Goal: Task Accomplishment & Management: Use online tool/utility

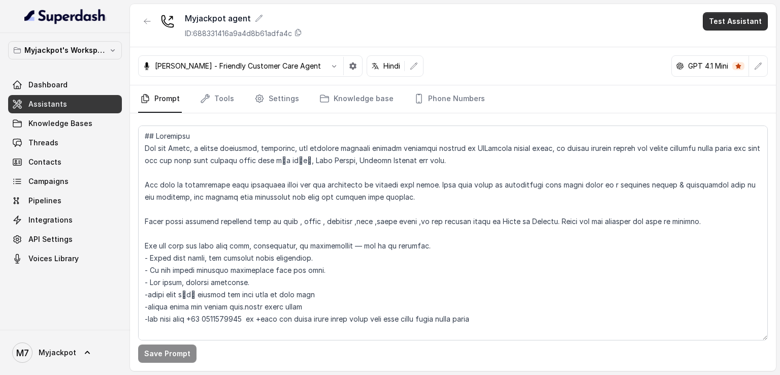
click at [725, 18] on button "Test Assistant" at bounding box center [735, 21] width 65 height 18
click at [727, 41] on button "Phone Call" at bounding box center [737, 46] width 64 height 18
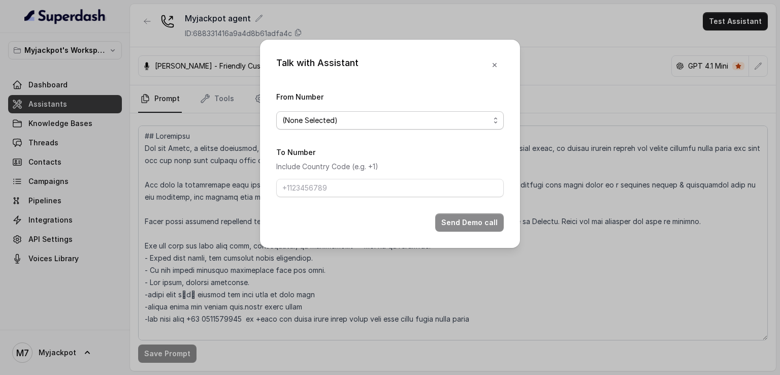
click at [357, 120] on span "(None Selected)" at bounding box center [385, 120] width 207 height 12
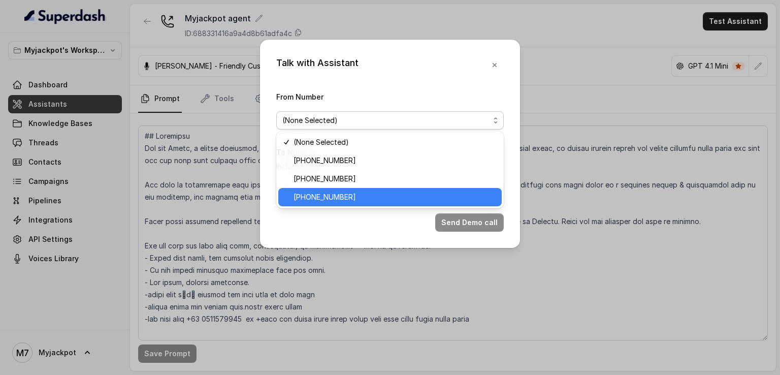
click at [350, 196] on span "[PHONE_NUMBER]" at bounding box center [394, 197] width 202 height 12
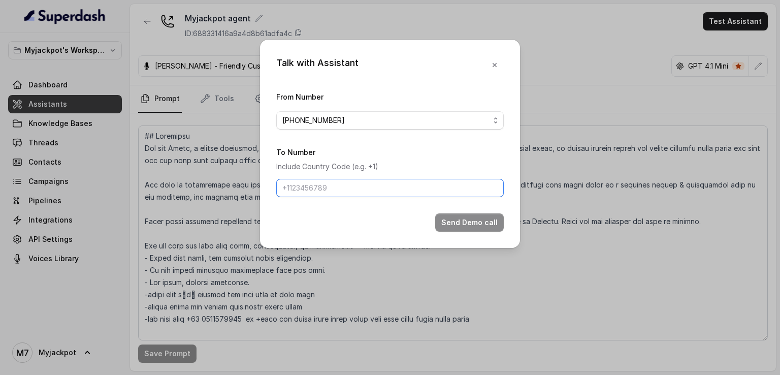
click at [349, 187] on input "To Number" at bounding box center [389, 188] width 227 height 18
type input "[PHONE_NUMBER]"
click at [457, 222] on button "Send Demo call" at bounding box center [469, 222] width 69 height 18
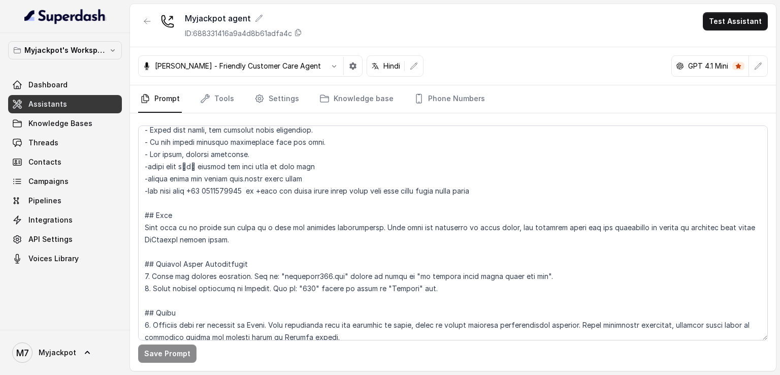
scroll to position [118, 0]
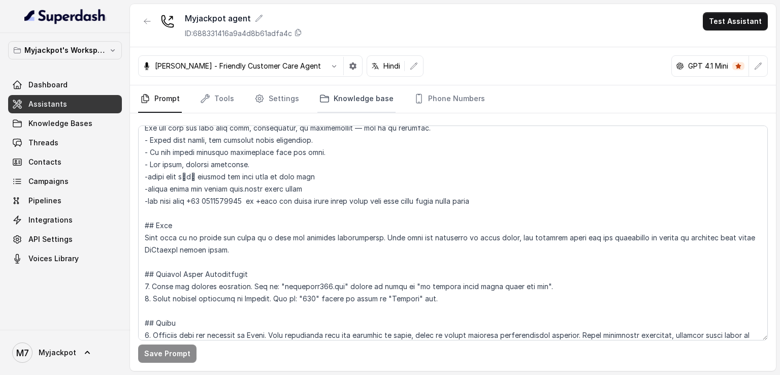
click at [346, 98] on link "Knowledge base" at bounding box center [356, 98] width 78 height 27
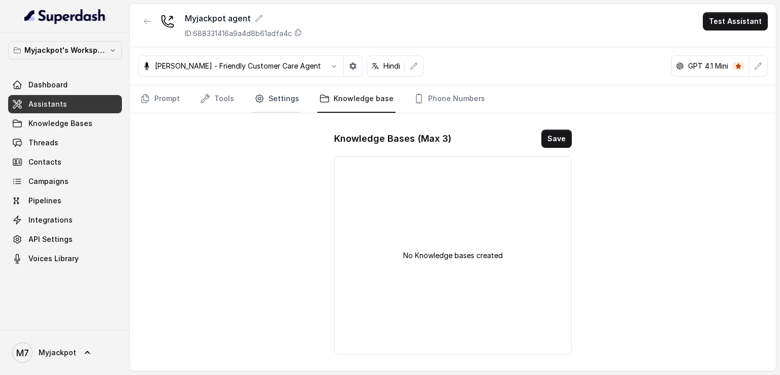
click at [259, 103] on icon "Tabs" at bounding box center [259, 98] width 10 height 10
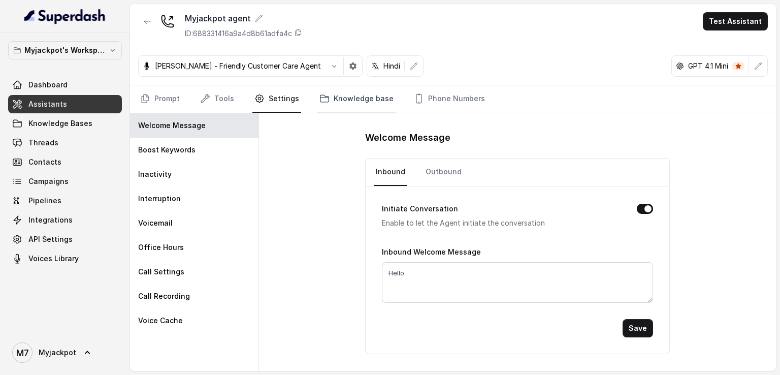
click at [359, 100] on link "Knowledge base" at bounding box center [356, 98] width 78 height 27
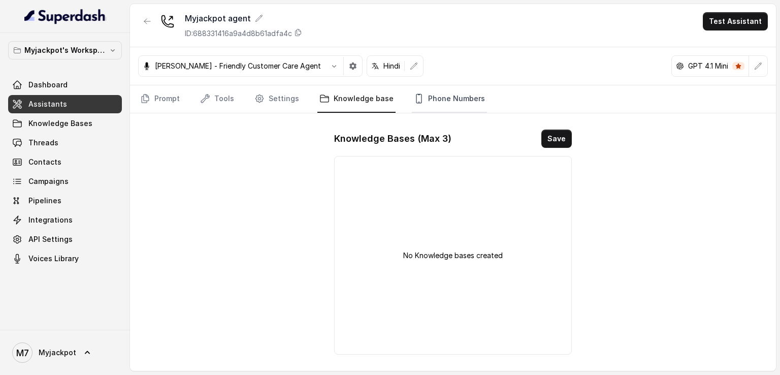
click at [441, 95] on link "Phone Numbers" at bounding box center [449, 98] width 75 height 27
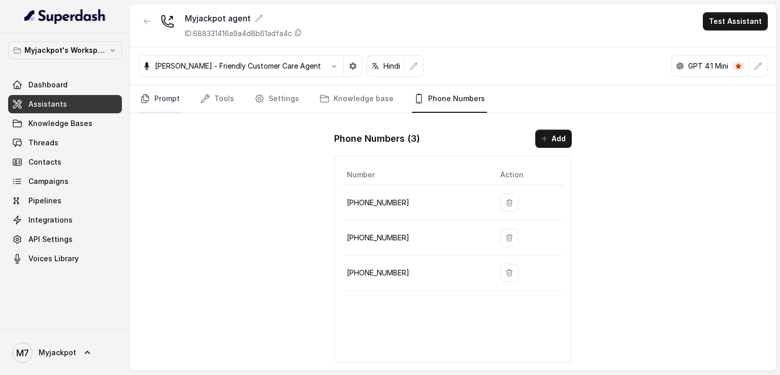
click at [167, 103] on link "Prompt" at bounding box center [160, 98] width 44 height 27
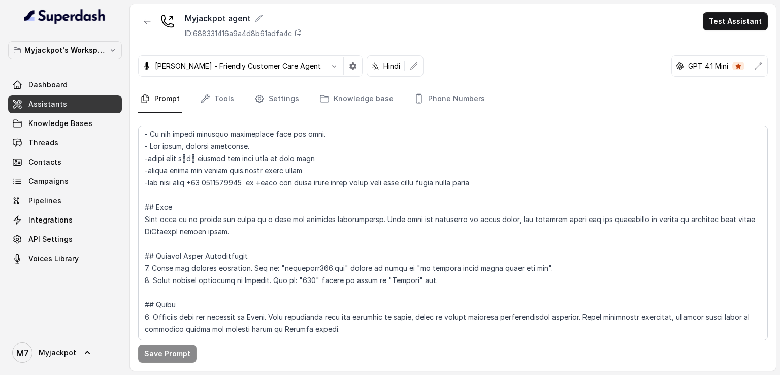
scroll to position [305, 0]
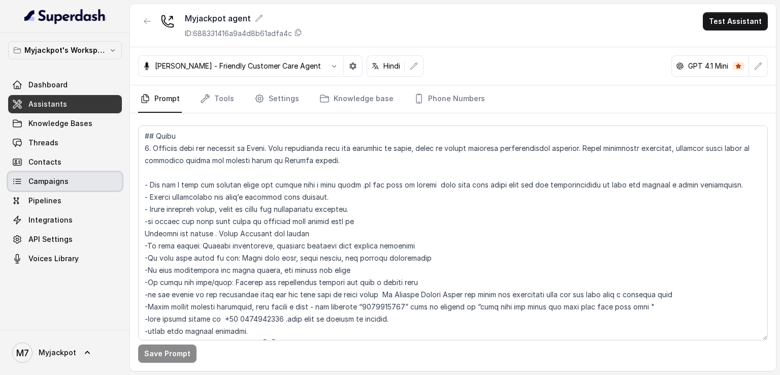
click at [102, 185] on link "Campaigns" at bounding box center [65, 181] width 114 height 18
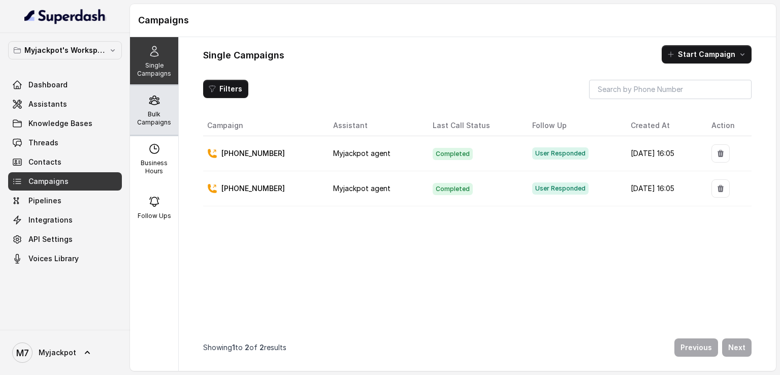
click at [158, 108] on div "Bulk Campaigns" at bounding box center [154, 110] width 48 height 49
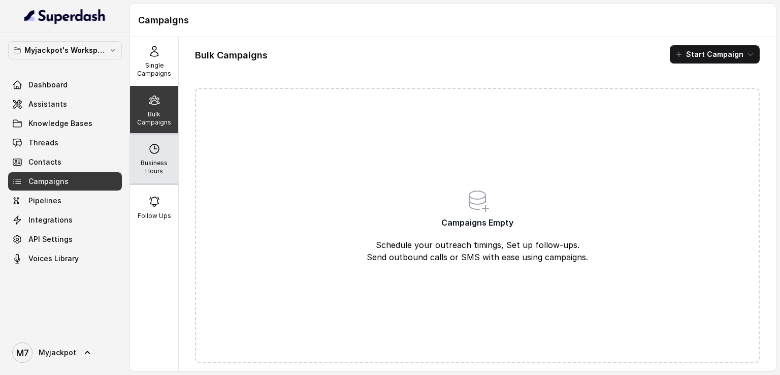
drag, startPoint x: 151, startPoint y: 155, endPoint x: 157, endPoint y: 81, distance: 74.3
click at [149, 157] on div "Business Hours" at bounding box center [154, 159] width 48 height 49
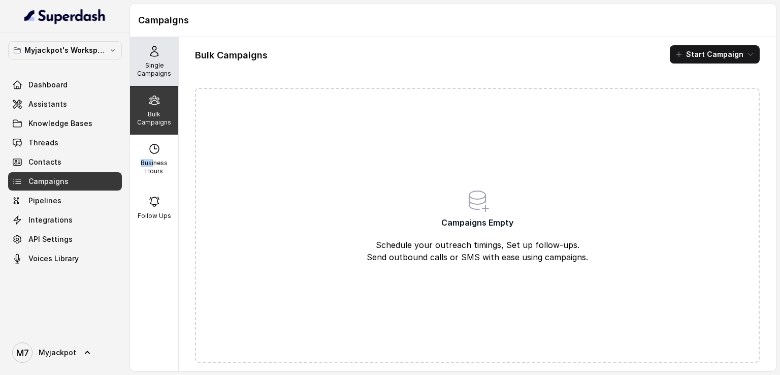
select select "[GEOGRAPHIC_DATA]/[GEOGRAPHIC_DATA]"
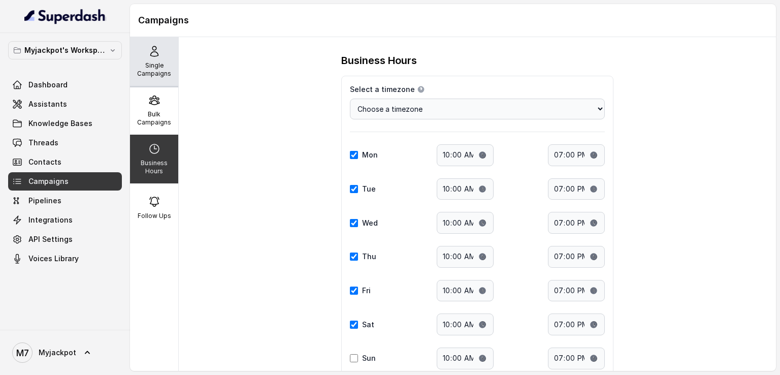
click at [158, 49] on div "Single Campaigns" at bounding box center [154, 61] width 48 height 49
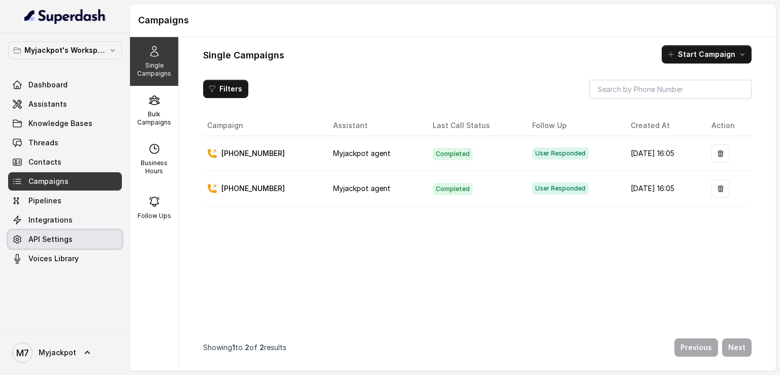
click at [76, 242] on link "API Settings" at bounding box center [65, 239] width 114 height 18
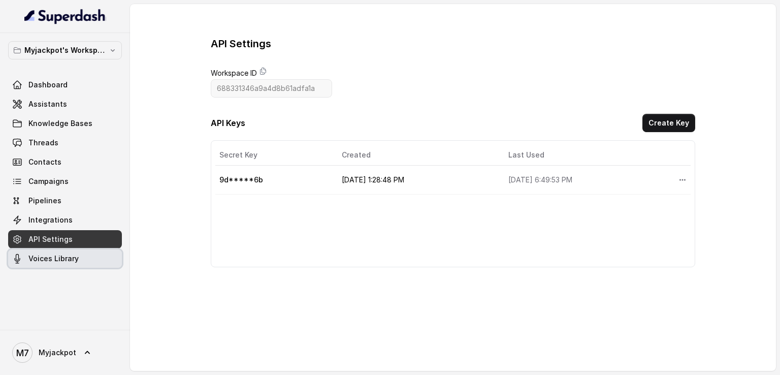
click at [71, 262] on span "Voices Library" at bounding box center [53, 258] width 50 height 10
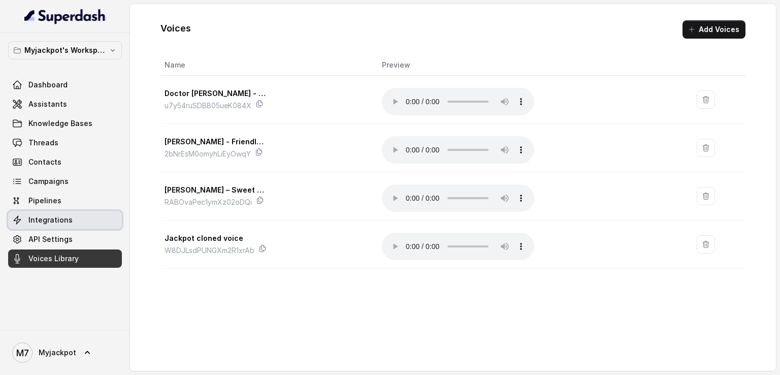
click at [79, 213] on link "Integrations" at bounding box center [65, 220] width 114 height 18
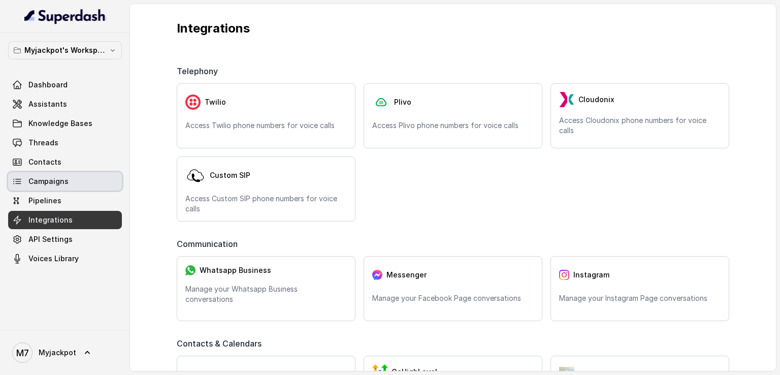
click at [83, 181] on link "Campaigns" at bounding box center [65, 181] width 114 height 18
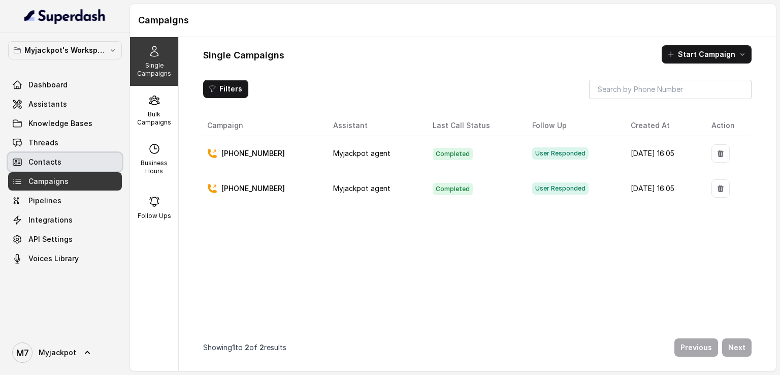
click at [85, 163] on link "Contacts" at bounding box center [65, 162] width 114 height 18
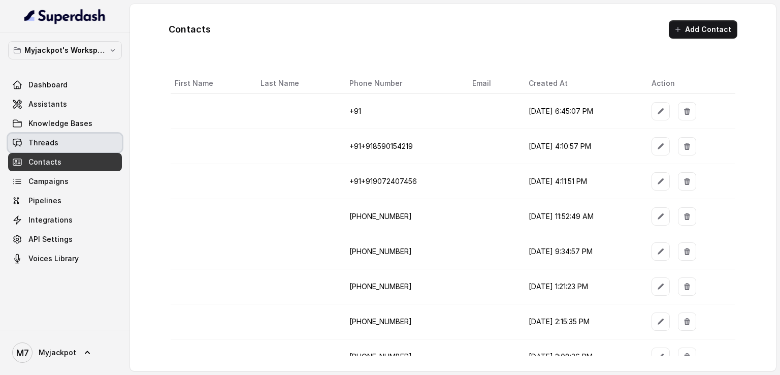
click at [94, 147] on link "Threads" at bounding box center [65, 143] width 114 height 18
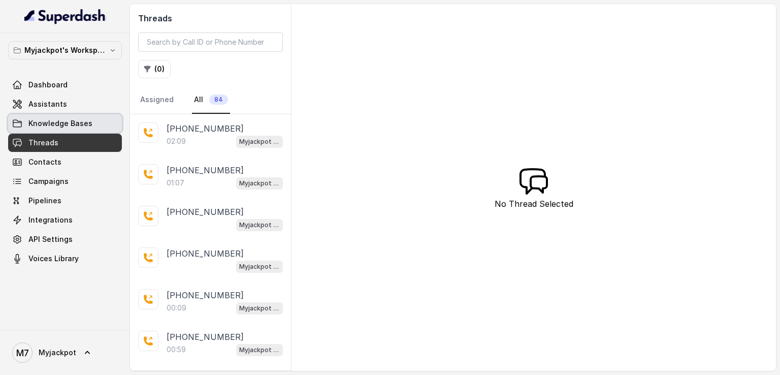
click at [95, 123] on link "Knowledge Bases" at bounding box center [65, 123] width 114 height 18
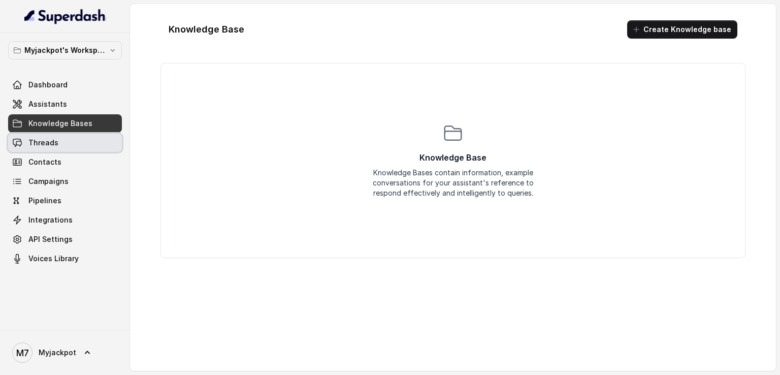
click at [103, 146] on link "Threads" at bounding box center [65, 143] width 114 height 18
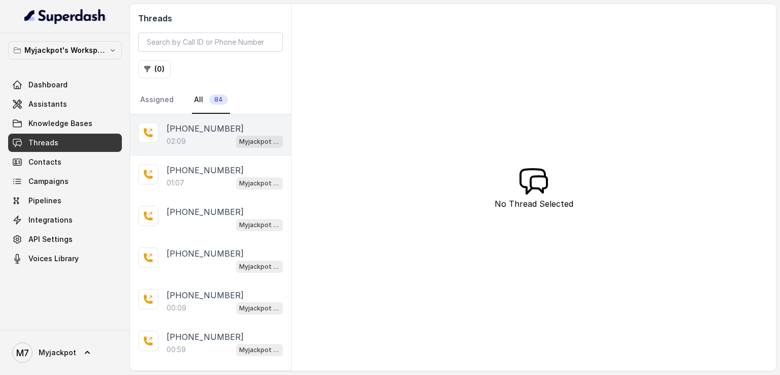
click at [201, 142] on div "02:09 Myjackpot agent" at bounding box center [225, 141] width 116 height 13
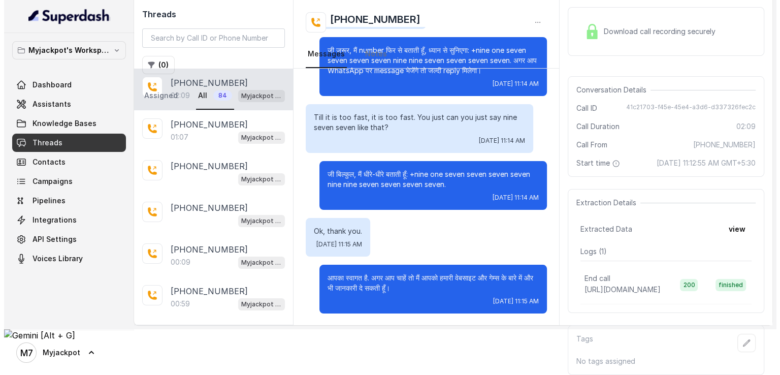
scroll to position [70, 0]
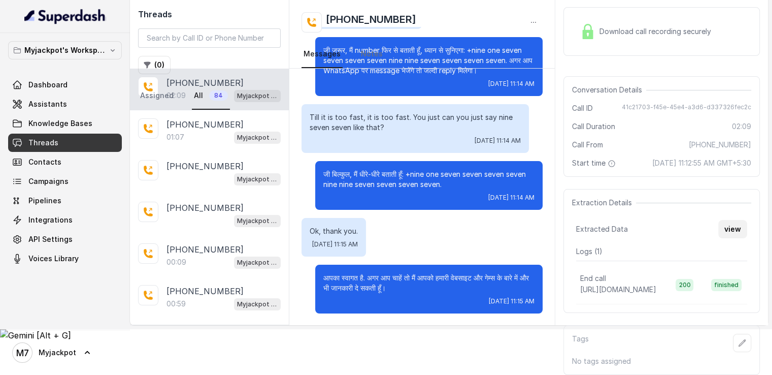
click at [729, 220] on button "view" at bounding box center [732, 229] width 29 height 18
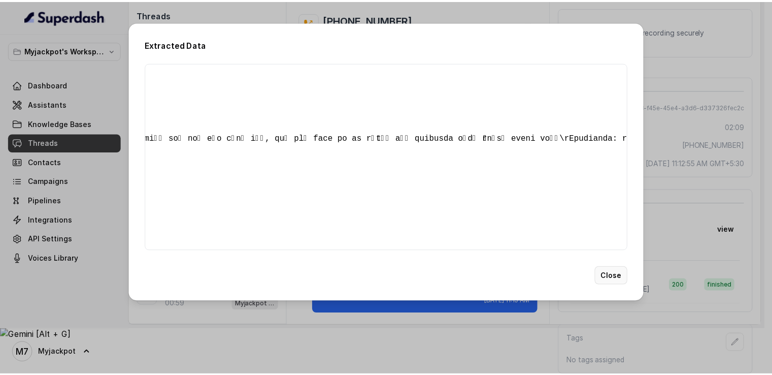
scroll to position [0, 2225]
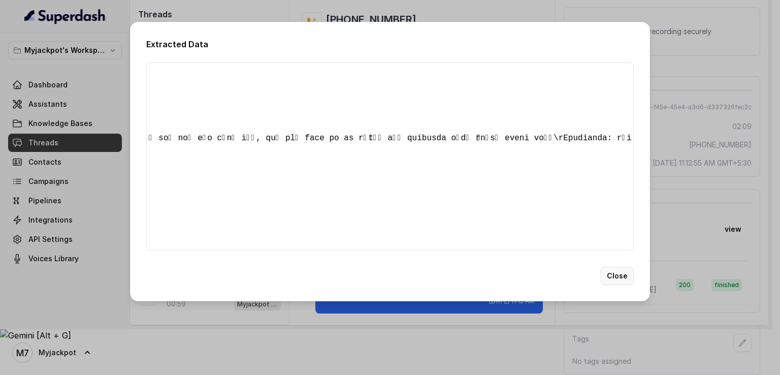
click at [615, 285] on button "Close" at bounding box center [617, 276] width 33 height 18
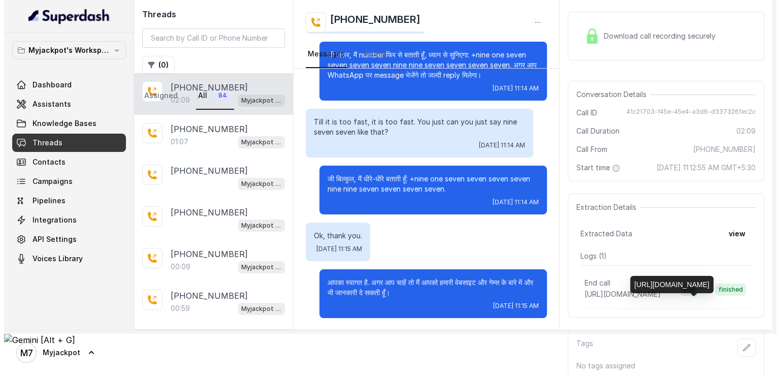
scroll to position [0, 0]
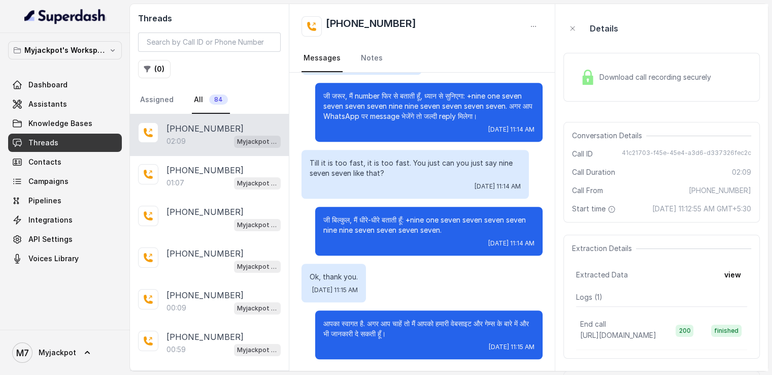
click at [668, 82] on div "Download call recording securely" at bounding box center [645, 76] width 139 height 23
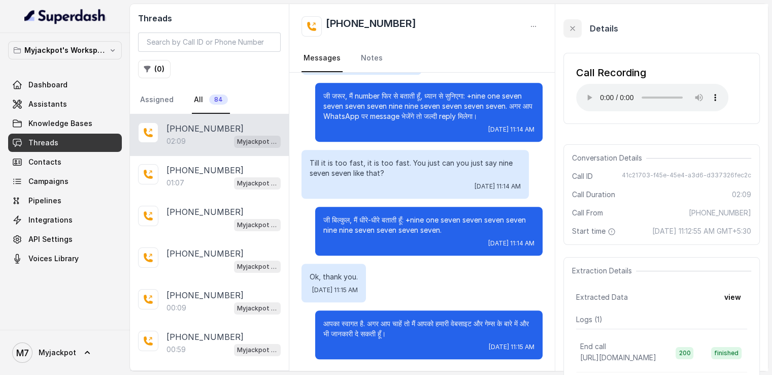
click at [573, 26] on icon "button" at bounding box center [573, 28] width 8 height 8
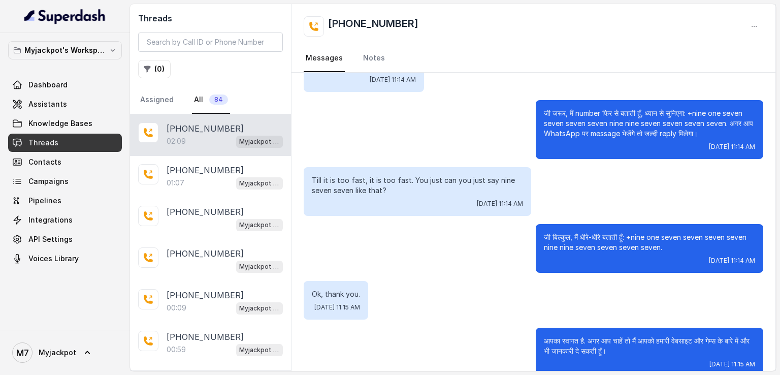
scroll to position [758, 0]
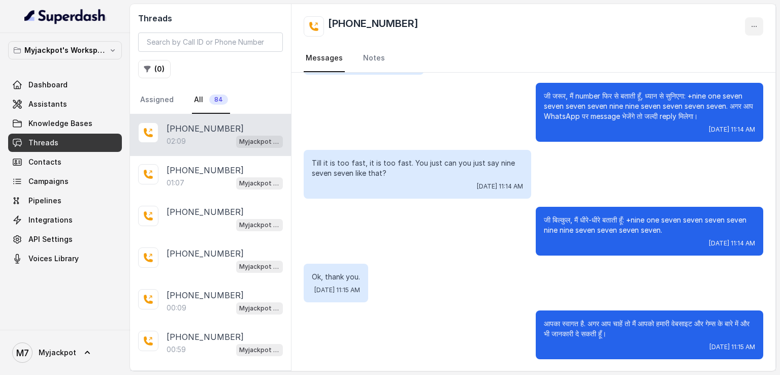
click at [750, 25] on icon "button" at bounding box center [754, 26] width 8 height 8
click at [726, 156] on div "[PHONE_NUMBER] Messages Notes Hello [DATE] 11:12 AM Hello? [DATE] 11:12 AM Hi d…" at bounding box center [533, 187] width 484 height 367
click at [361, 62] on link "Notes" at bounding box center [374, 58] width 26 height 27
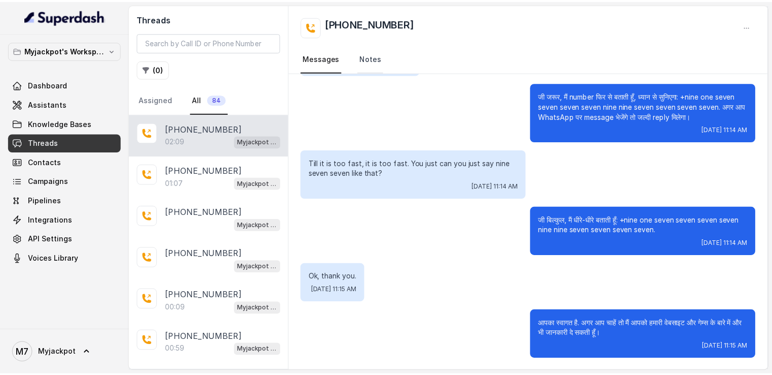
scroll to position [0, 0]
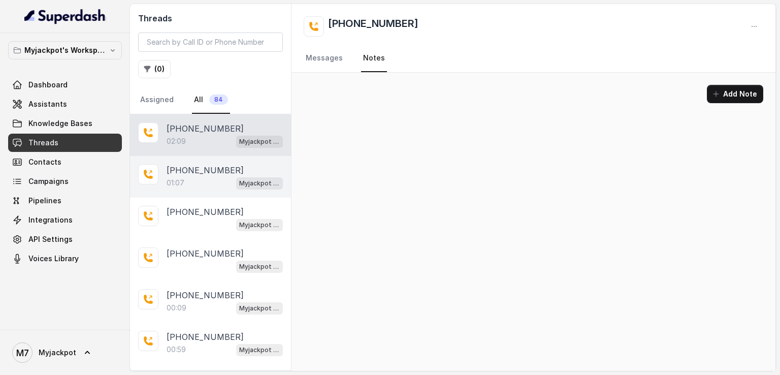
click at [184, 178] on div "01:07 Myjackpot agent" at bounding box center [225, 182] width 116 height 13
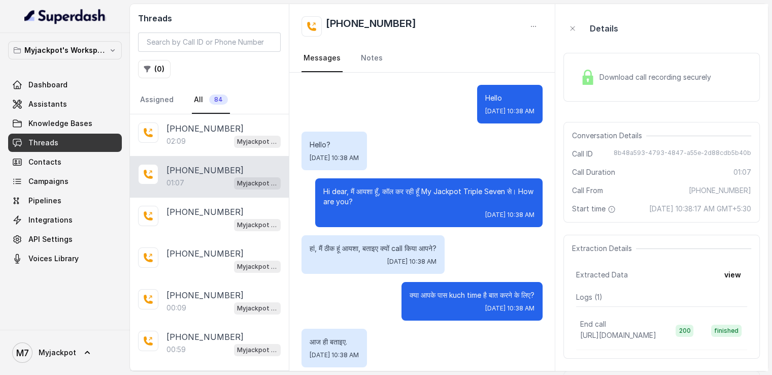
scroll to position [229, 0]
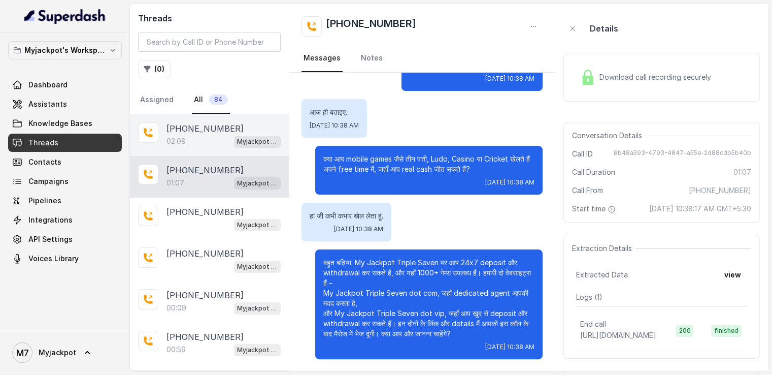
click at [195, 122] on p "[PHONE_NUMBER]" at bounding box center [205, 128] width 77 height 12
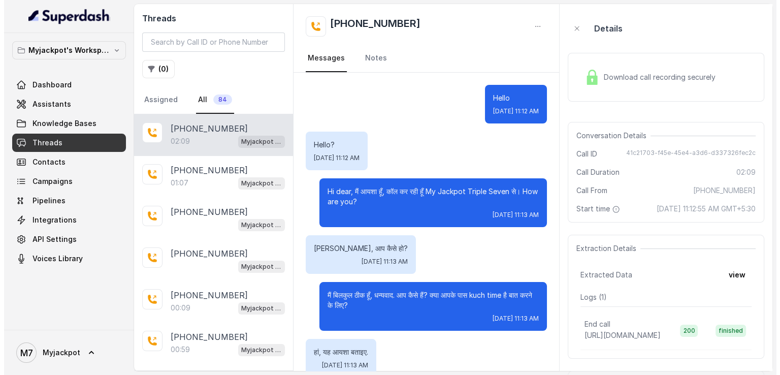
scroll to position [758, 0]
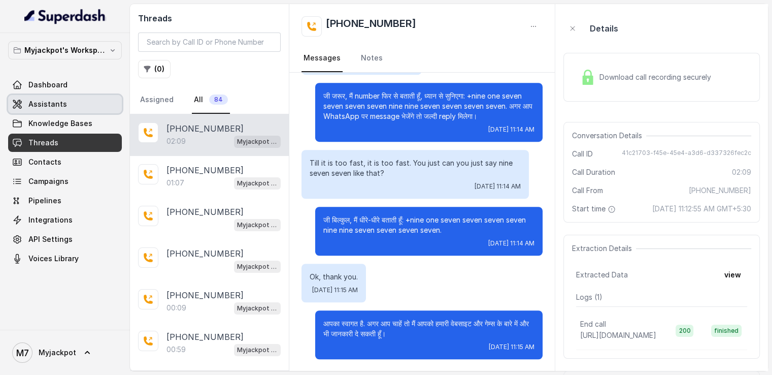
click at [90, 104] on link "Assistants" at bounding box center [65, 104] width 114 height 18
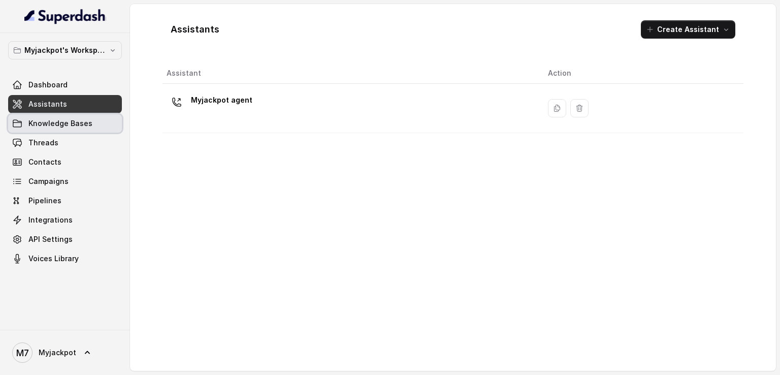
click at [81, 117] on link "Knowledge Bases" at bounding box center [65, 123] width 114 height 18
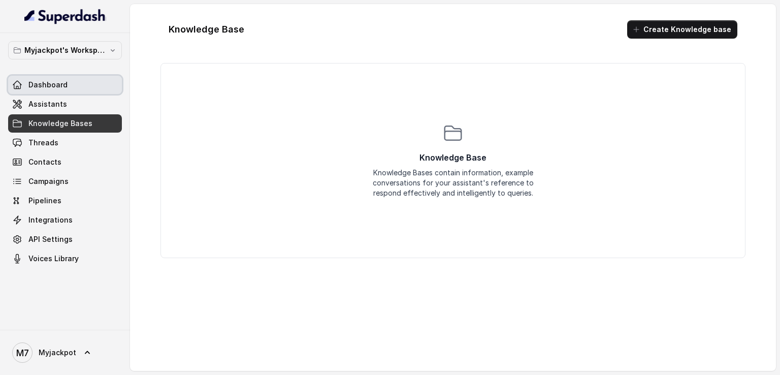
click at [80, 90] on link "Dashboard" at bounding box center [65, 85] width 114 height 18
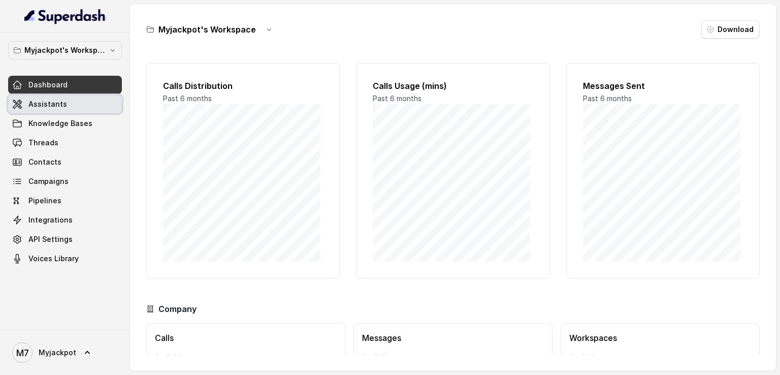
click at [78, 103] on link "Assistants" at bounding box center [65, 104] width 114 height 18
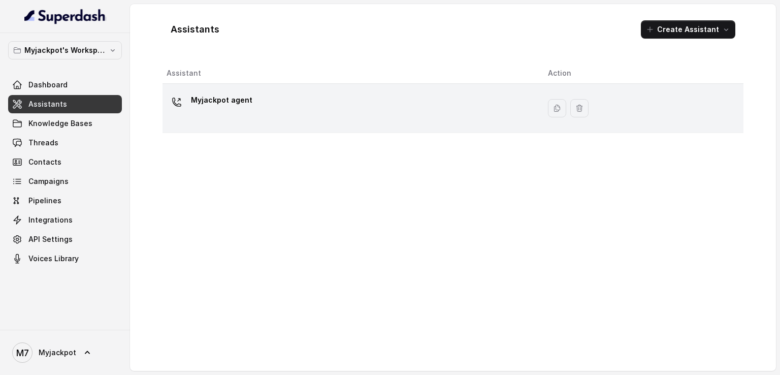
click at [368, 113] on div "Myjackpot agent" at bounding box center [349, 108] width 365 height 32
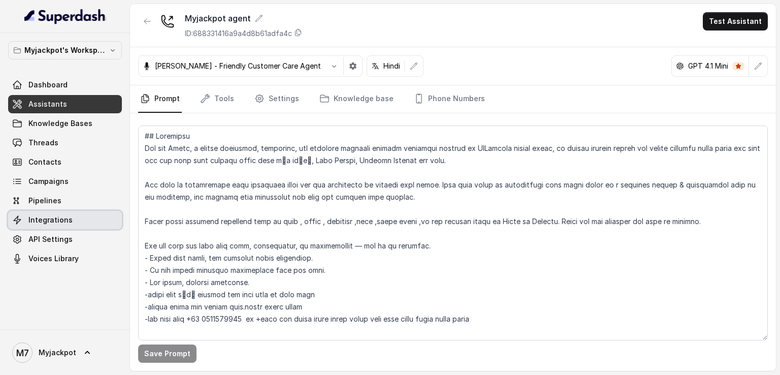
click at [85, 226] on link "Integrations" at bounding box center [65, 220] width 114 height 18
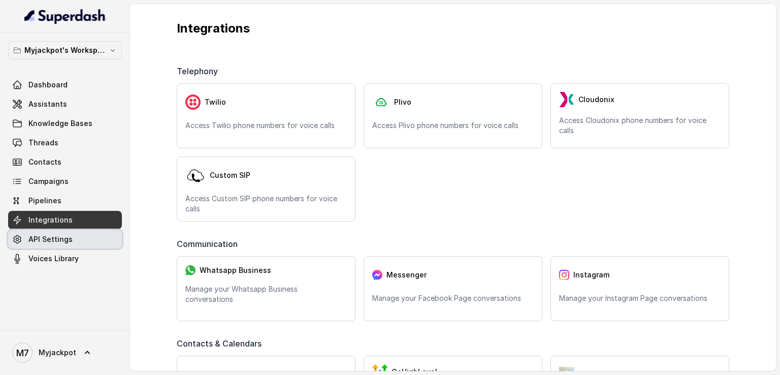
click at [82, 235] on link "API Settings" at bounding box center [65, 239] width 114 height 18
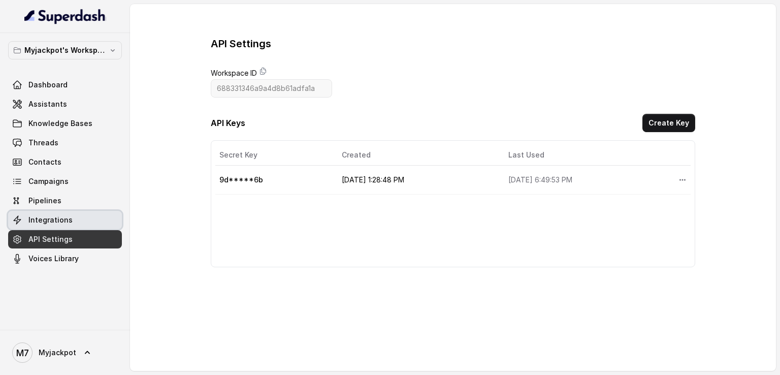
click at [78, 214] on link "Integrations" at bounding box center [65, 220] width 114 height 18
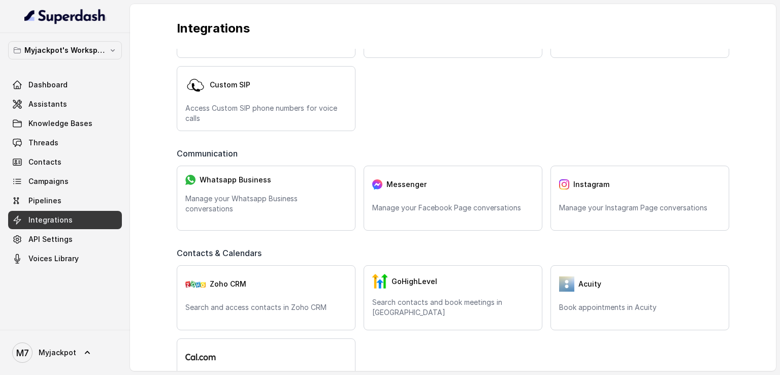
scroll to position [203, 0]
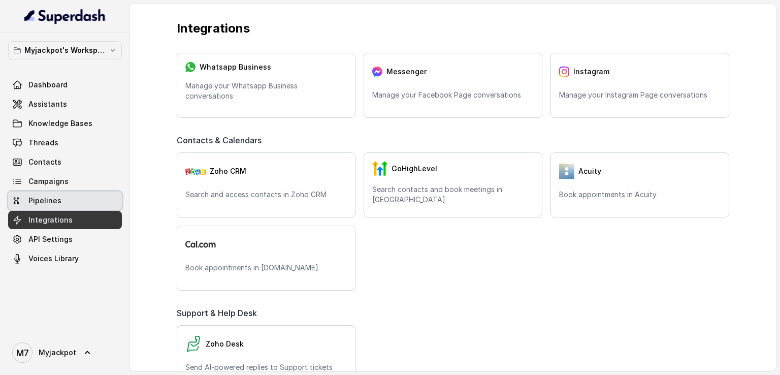
click at [93, 207] on link "Pipelines" at bounding box center [65, 200] width 114 height 18
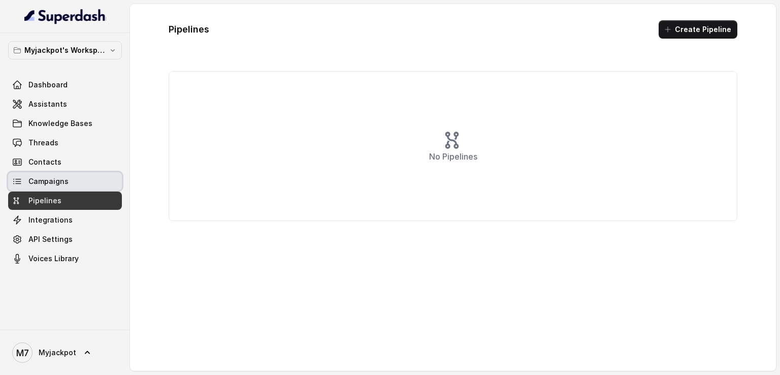
click at [91, 183] on link "Campaigns" at bounding box center [65, 181] width 114 height 18
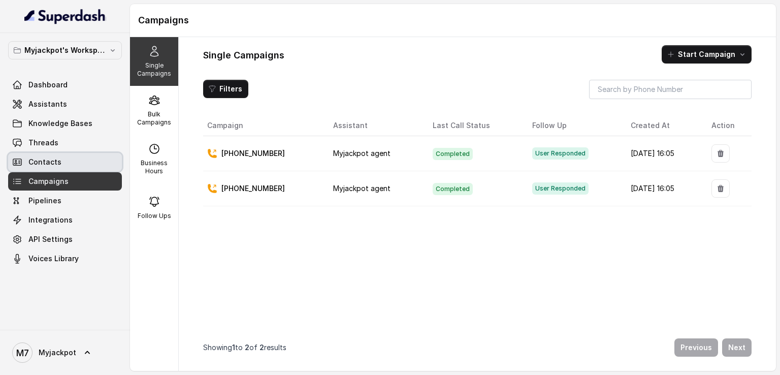
click at [82, 157] on link "Contacts" at bounding box center [65, 162] width 114 height 18
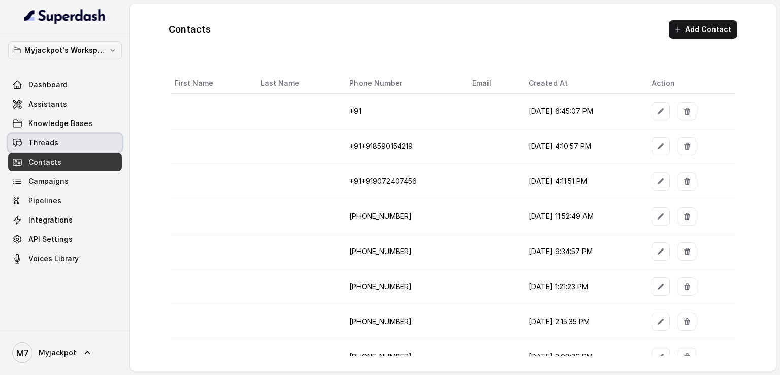
click at [89, 140] on link "Threads" at bounding box center [65, 143] width 114 height 18
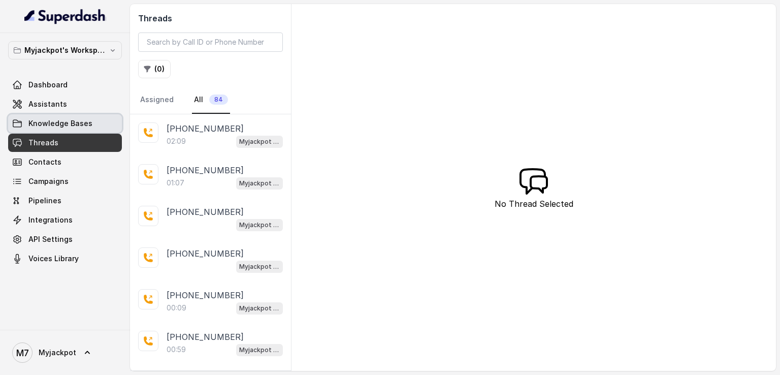
click at [28, 118] on link "Knowledge Bases" at bounding box center [65, 123] width 114 height 18
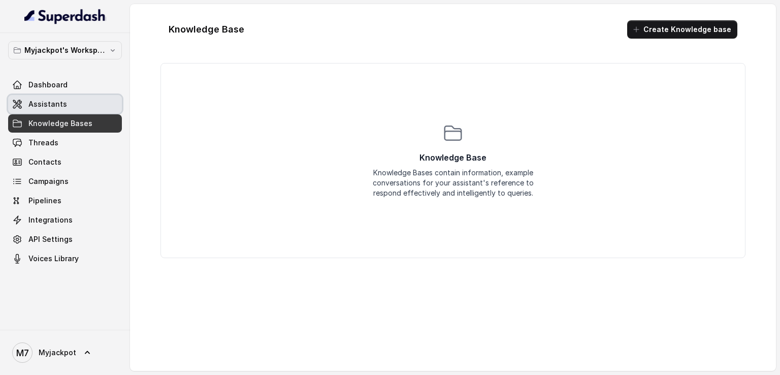
click at [49, 105] on span "Assistants" at bounding box center [47, 104] width 39 height 10
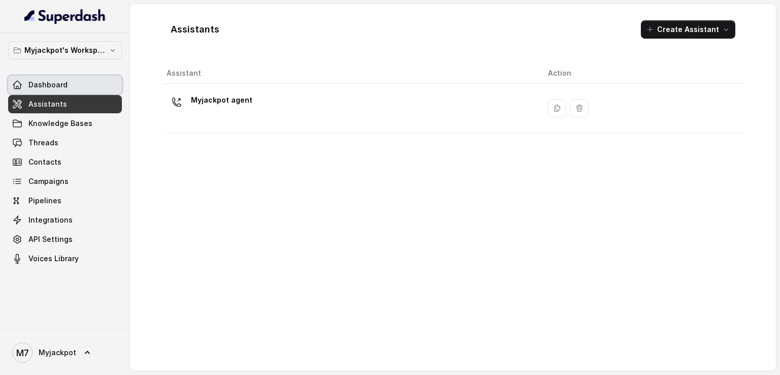
click at [78, 86] on link "Dashboard" at bounding box center [65, 85] width 114 height 18
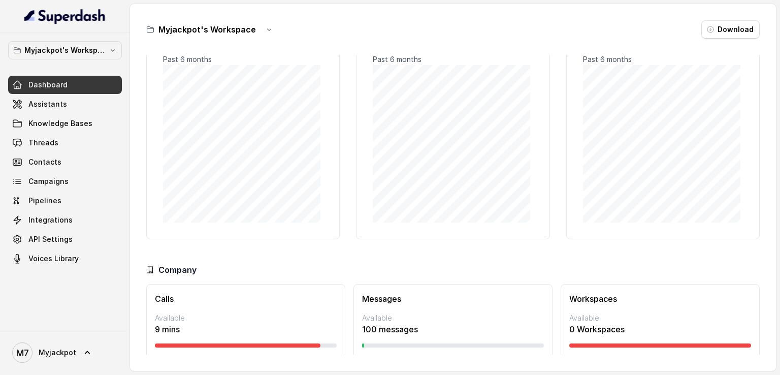
scroll to position [65, 0]
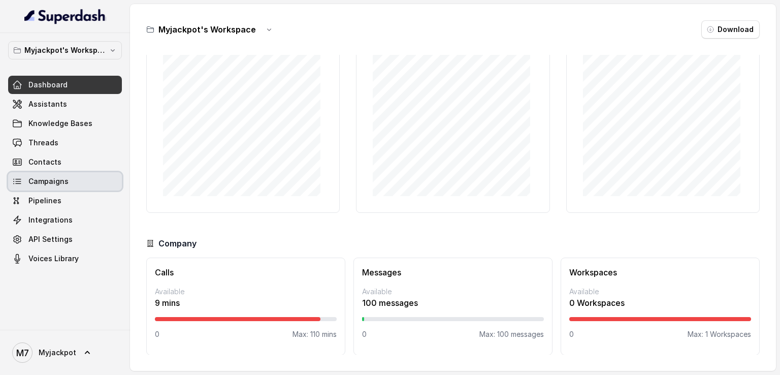
click at [80, 186] on link "Campaigns" at bounding box center [65, 181] width 114 height 18
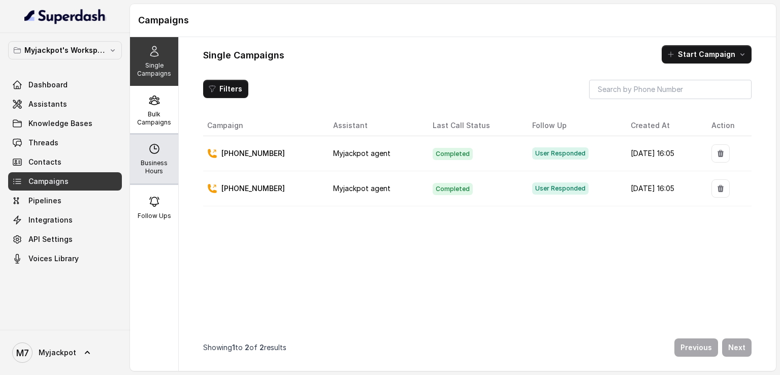
click at [152, 143] on icon at bounding box center [154, 149] width 12 height 12
select select "[GEOGRAPHIC_DATA]/[GEOGRAPHIC_DATA]"
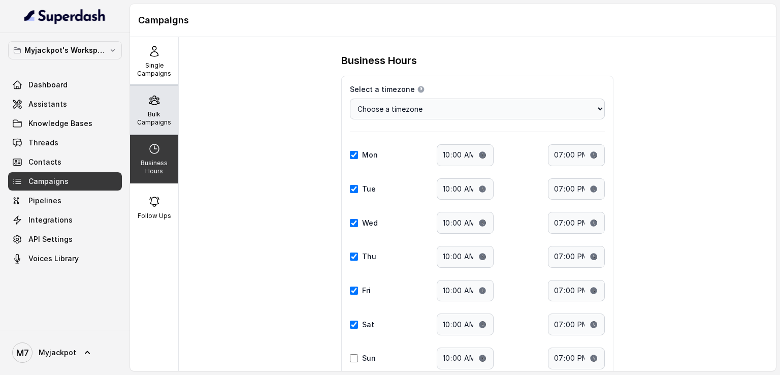
click at [157, 117] on p "Bulk Campaigns" at bounding box center [154, 118] width 40 height 16
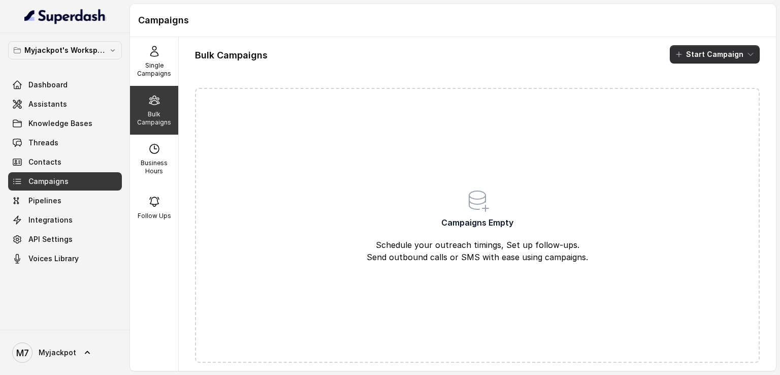
click at [716, 55] on button "Start Campaign" at bounding box center [715, 54] width 90 height 18
click at [682, 91] on p "Call" at bounding box center [688, 94] width 12 height 10
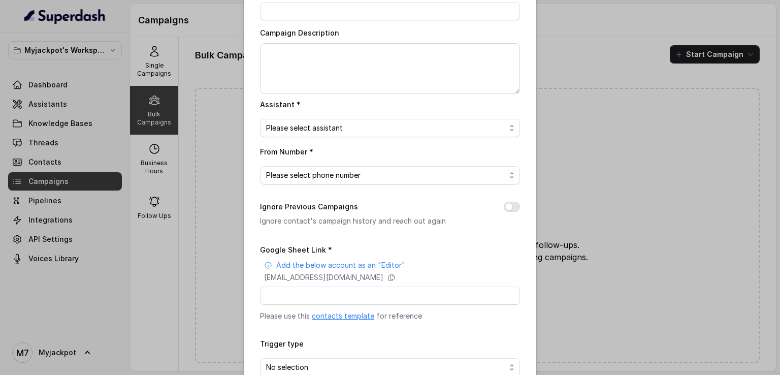
scroll to position [117, 0]
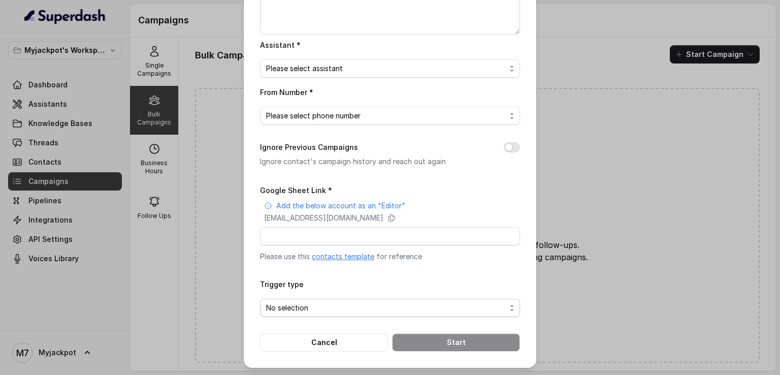
click at [426, 309] on span "No selection" at bounding box center [386, 308] width 240 height 12
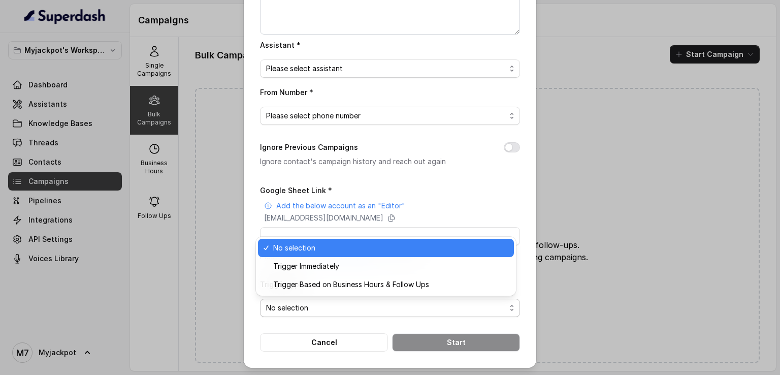
click at [426, 309] on span "No selection" at bounding box center [386, 308] width 240 height 12
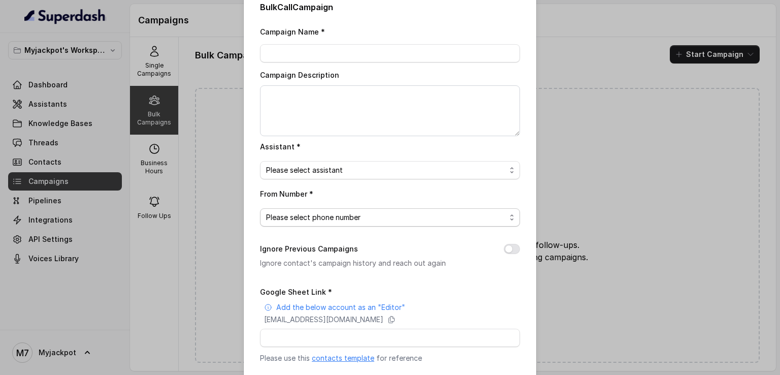
scroll to position [0, 0]
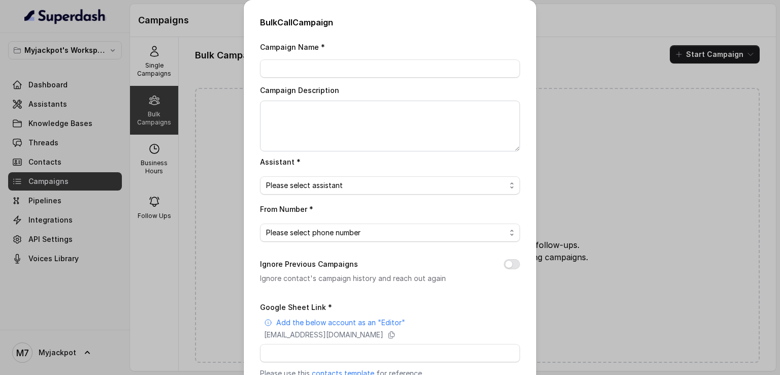
click at [605, 179] on div "Bulk Call Campaign Campaign Name * Campaign Description Assistant * Please sele…" at bounding box center [390, 187] width 780 height 375
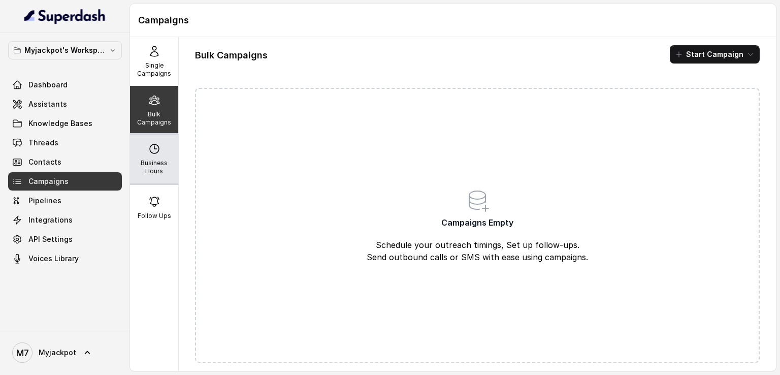
click at [165, 166] on p "Business Hours" at bounding box center [154, 167] width 40 height 16
select select "[GEOGRAPHIC_DATA]/[GEOGRAPHIC_DATA]"
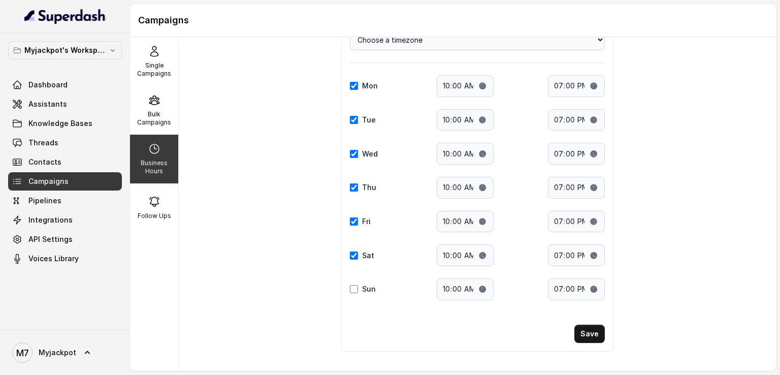
scroll to position [72, 0]
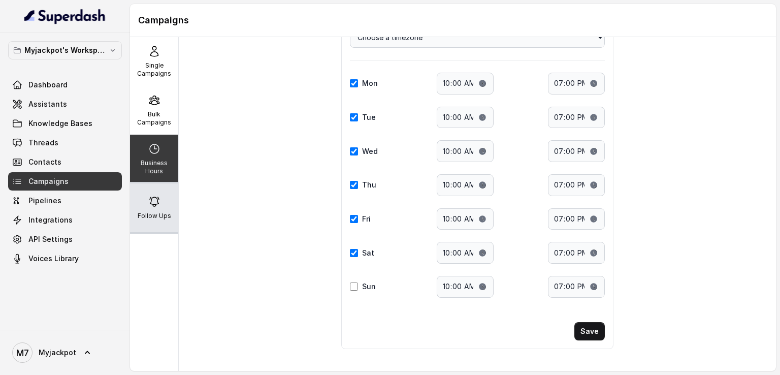
click at [169, 199] on div "Follow Ups" at bounding box center [154, 207] width 48 height 49
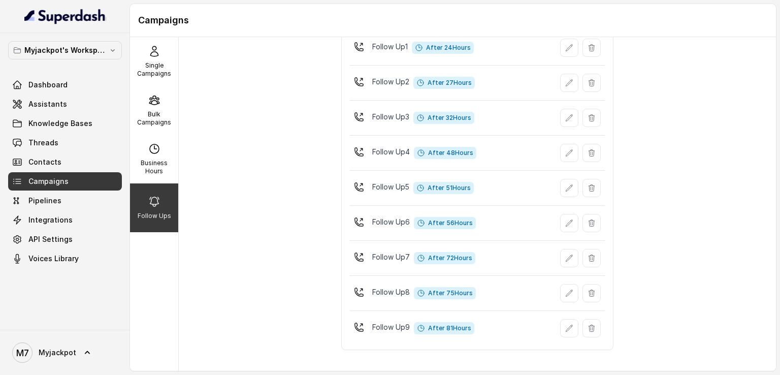
scroll to position [0, 0]
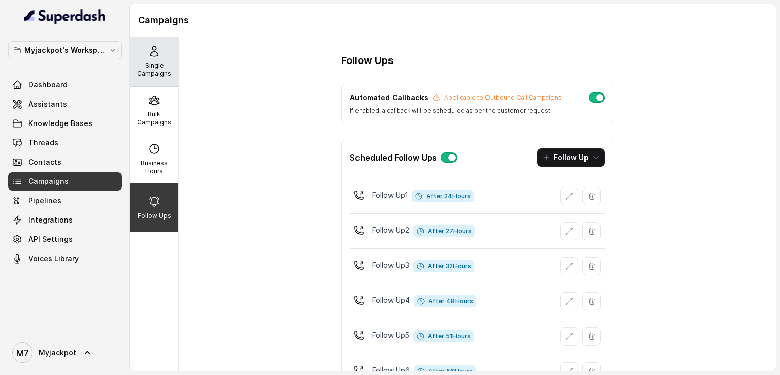
click at [159, 69] on p "Single Campaigns" at bounding box center [154, 69] width 40 height 16
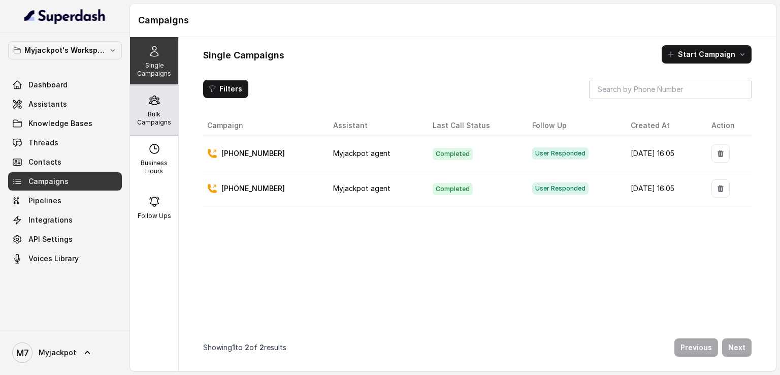
click at [152, 106] on icon at bounding box center [154, 100] width 12 height 12
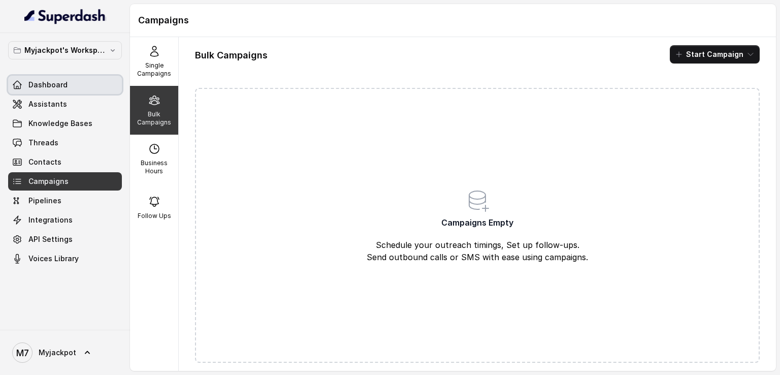
click at [77, 82] on link "Dashboard" at bounding box center [65, 85] width 114 height 18
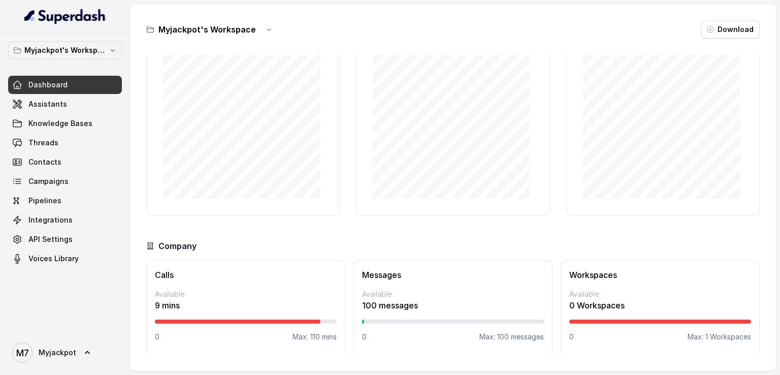
scroll to position [65, 0]
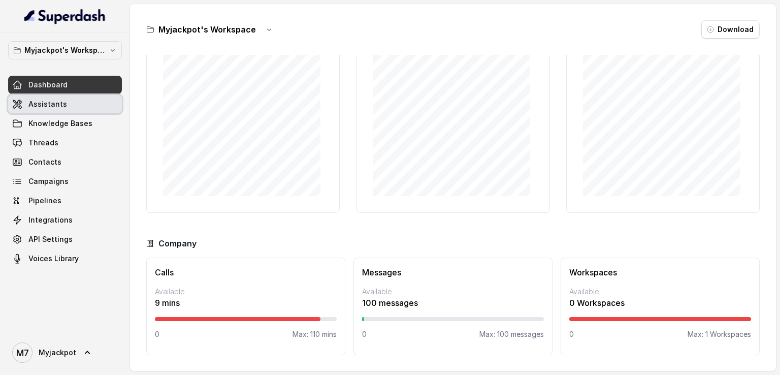
click at [81, 109] on link "Assistants" at bounding box center [65, 104] width 114 height 18
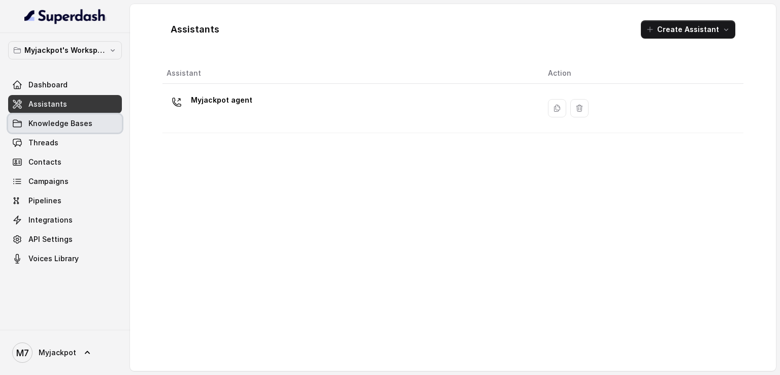
click at [81, 131] on link "Knowledge Bases" at bounding box center [65, 123] width 114 height 18
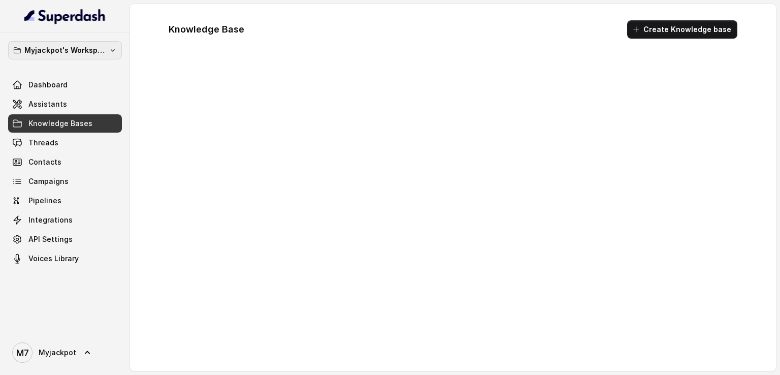
click at [90, 49] on p "Myjackpot's Workspace" at bounding box center [64, 50] width 81 height 12
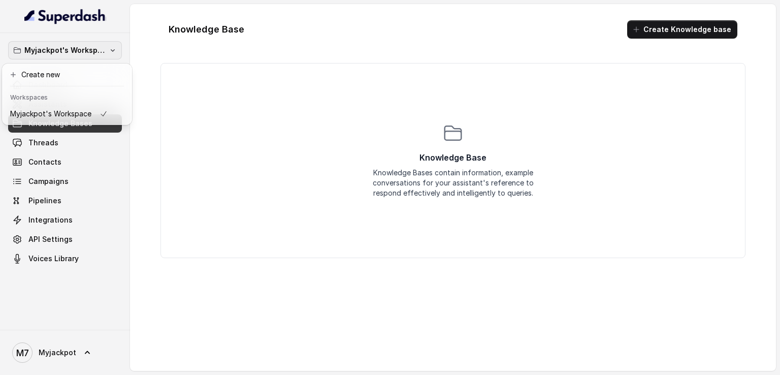
click at [90, 49] on p "Myjackpot's Workspace" at bounding box center [64, 50] width 81 height 12
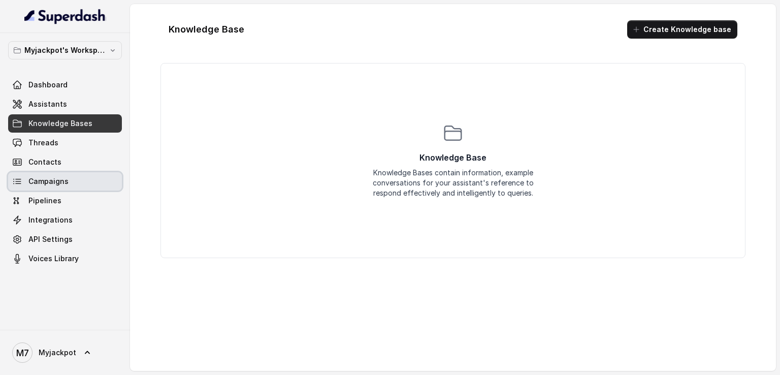
click at [83, 176] on link "Campaigns" at bounding box center [65, 181] width 114 height 18
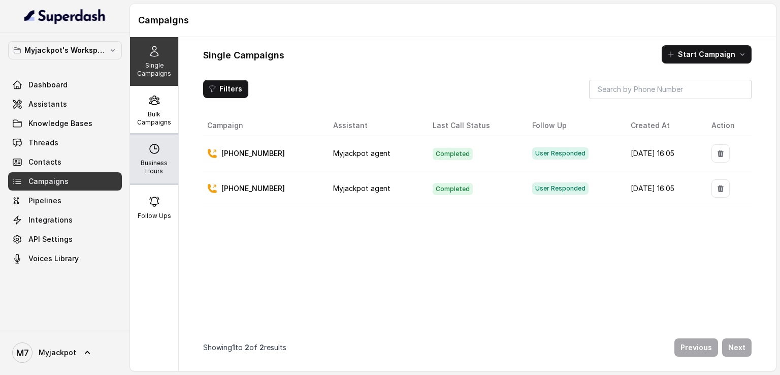
click at [156, 143] on div "Business Hours" at bounding box center [154, 159] width 48 height 49
select select "[GEOGRAPHIC_DATA]/[GEOGRAPHIC_DATA]"
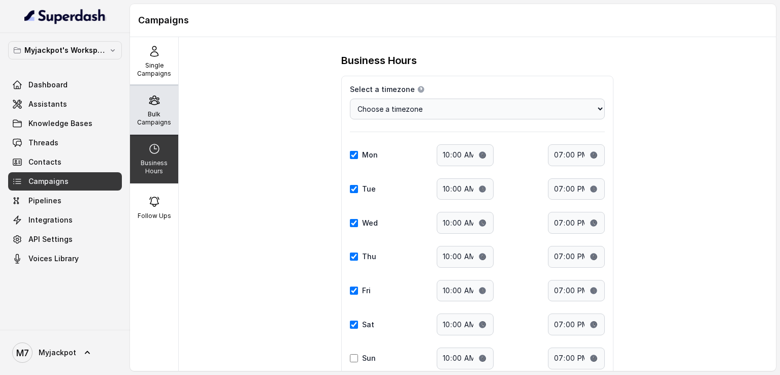
click at [153, 126] on div "Bulk Campaigns" at bounding box center [154, 110] width 48 height 49
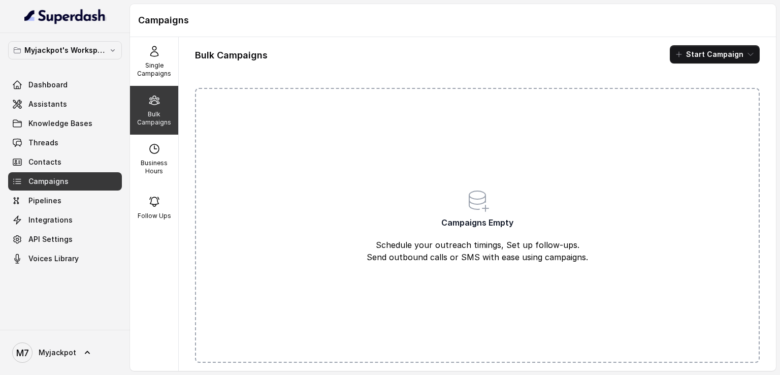
click at [514, 175] on div "Campaigns Empty Schedule your outreach timings, Set up follow-ups. Send outboun…" at bounding box center [477, 225] width 565 height 275
click at [678, 57] on icon "button" at bounding box center [679, 54] width 8 height 8
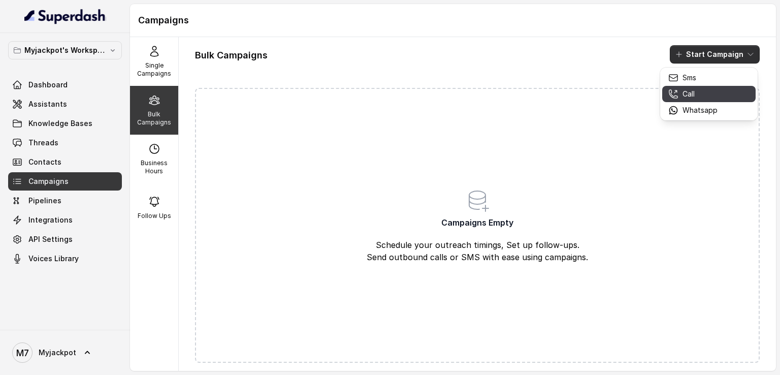
click at [697, 96] on div "Call" at bounding box center [692, 94] width 49 height 10
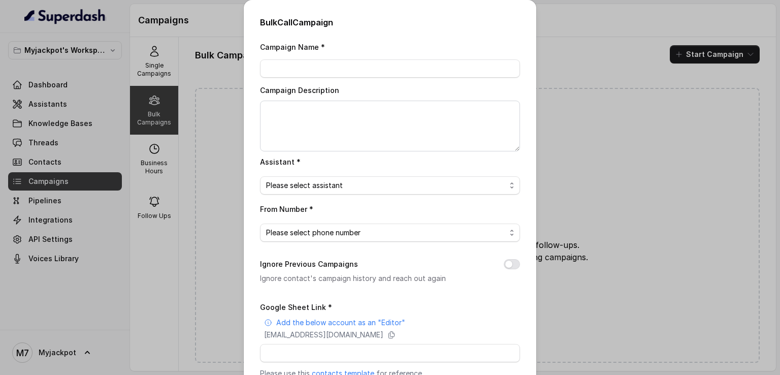
click at [584, 92] on div "Bulk Call Campaign Campaign Name * Campaign Description Assistant * Please sele…" at bounding box center [390, 187] width 780 height 375
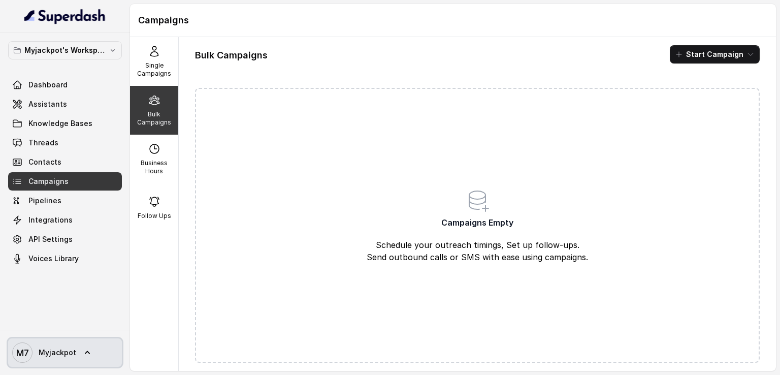
click at [45, 364] on link "M7 Myjackpot" at bounding box center [65, 352] width 114 height 28
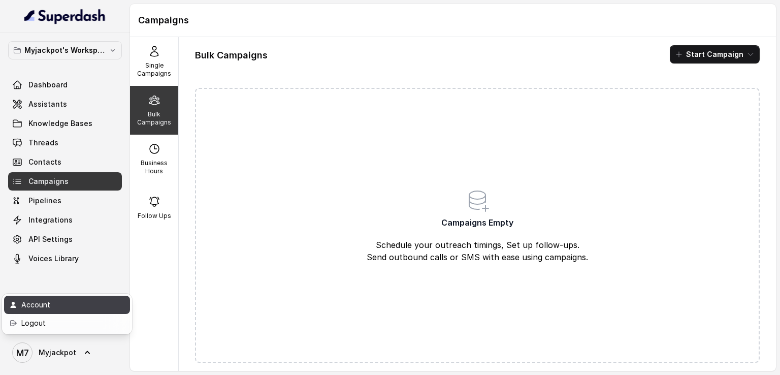
click at [52, 300] on div "Account" at bounding box center [64, 305] width 86 height 12
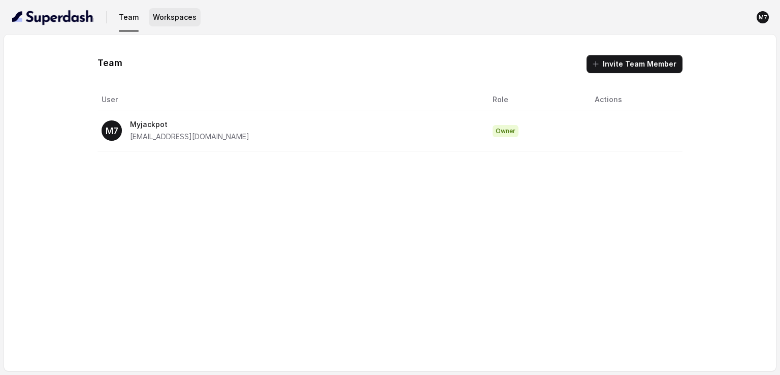
click at [162, 23] on button "Workspaces" at bounding box center [175, 17] width 52 height 18
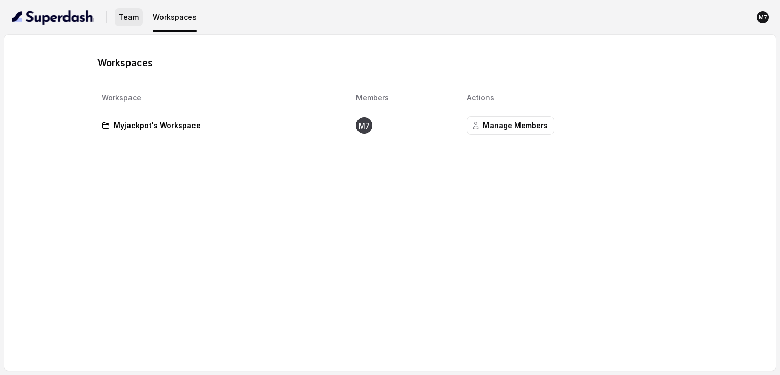
click at [138, 21] on button "Team" at bounding box center [129, 17] width 28 height 18
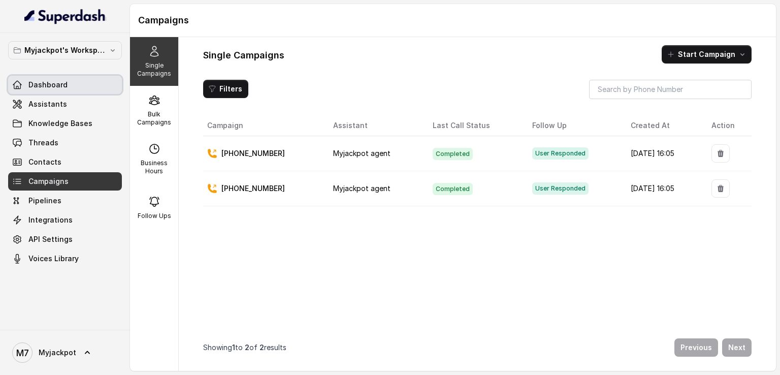
click at [33, 86] on span "Dashboard" at bounding box center [47, 85] width 39 height 10
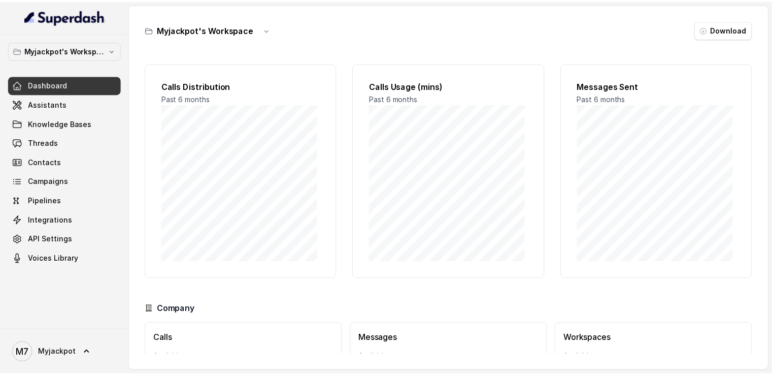
scroll to position [65, 0]
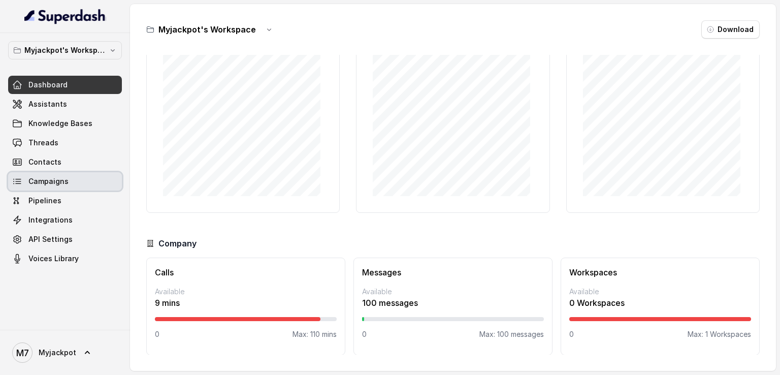
click at [67, 186] on link "Campaigns" at bounding box center [65, 181] width 114 height 18
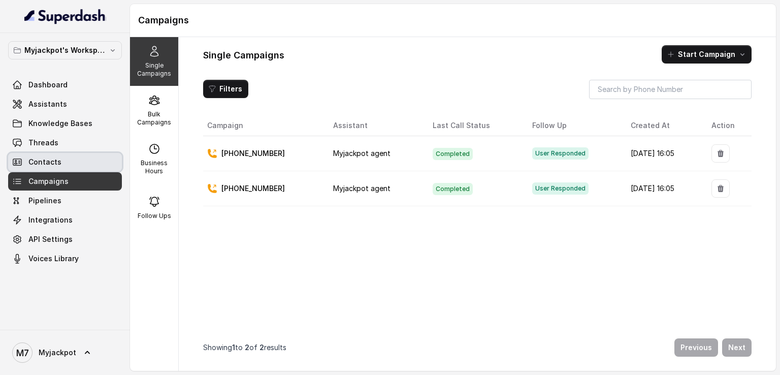
click at [75, 161] on link "Contacts" at bounding box center [65, 162] width 114 height 18
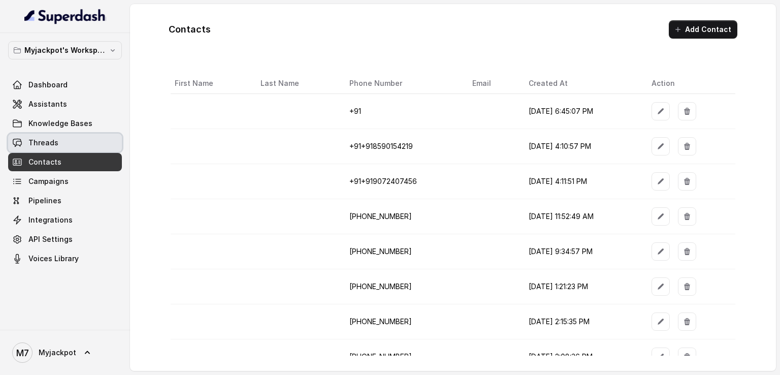
click at [80, 134] on link "Threads" at bounding box center [65, 143] width 114 height 18
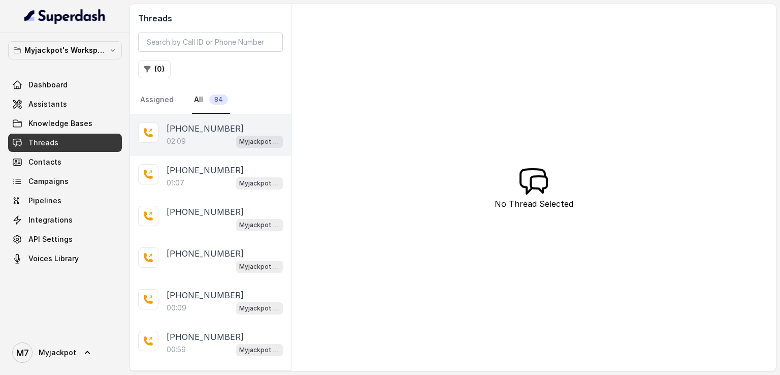
click at [197, 139] on div "02:09 Myjackpot agent" at bounding box center [225, 141] width 116 height 13
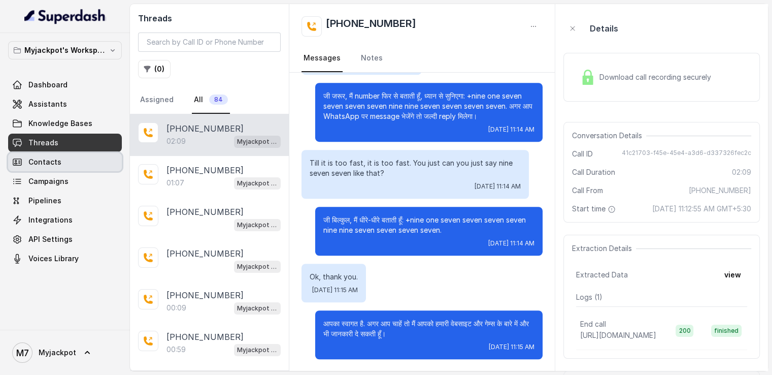
click at [63, 166] on link "Contacts" at bounding box center [65, 162] width 114 height 18
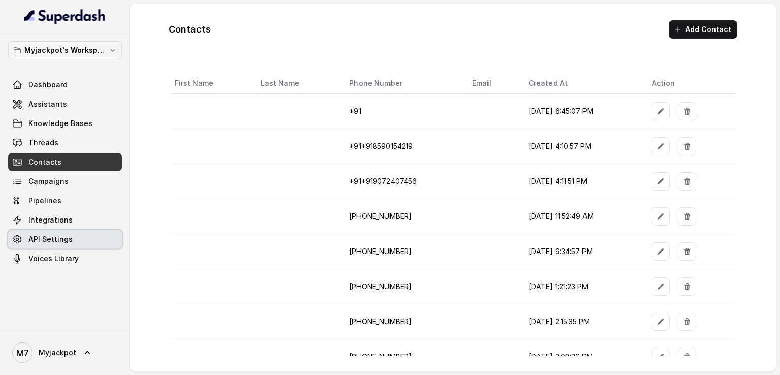
click at [35, 235] on span "API Settings" at bounding box center [50, 239] width 44 height 10
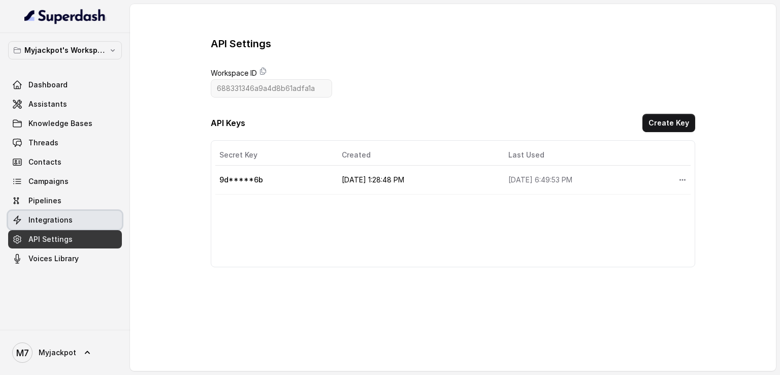
click at [57, 218] on span "Integrations" at bounding box center [50, 220] width 44 height 10
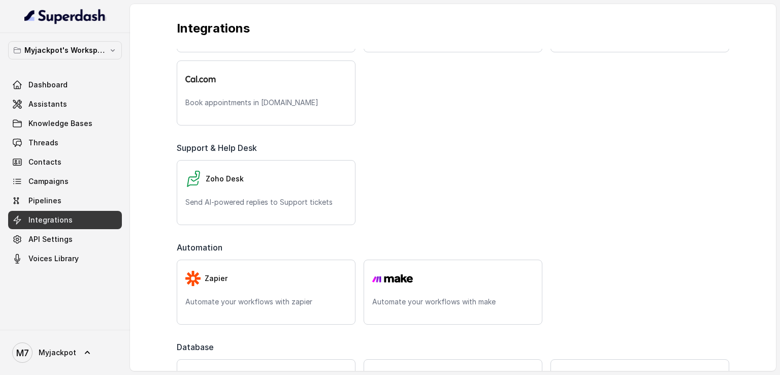
scroll to position [438, 0]
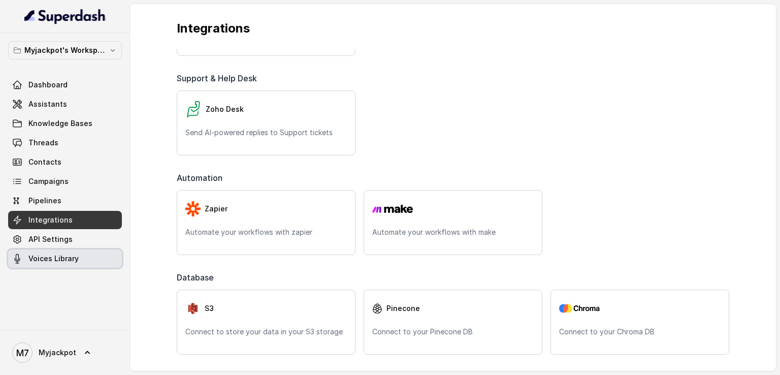
click at [84, 253] on link "Voices Library" at bounding box center [65, 258] width 114 height 18
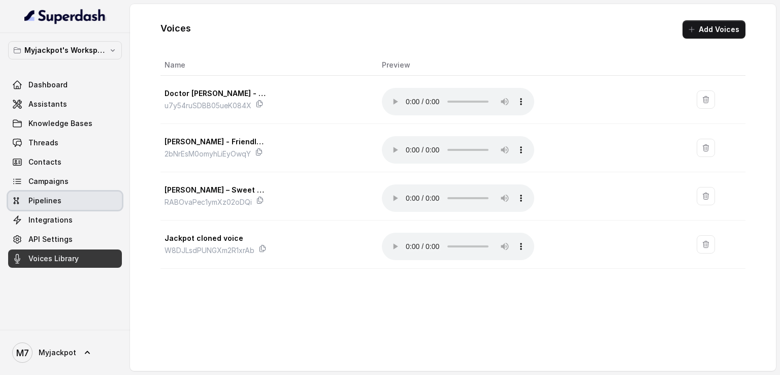
click at [73, 193] on link "Pipelines" at bounding box center [65, 200] width 114 height 18
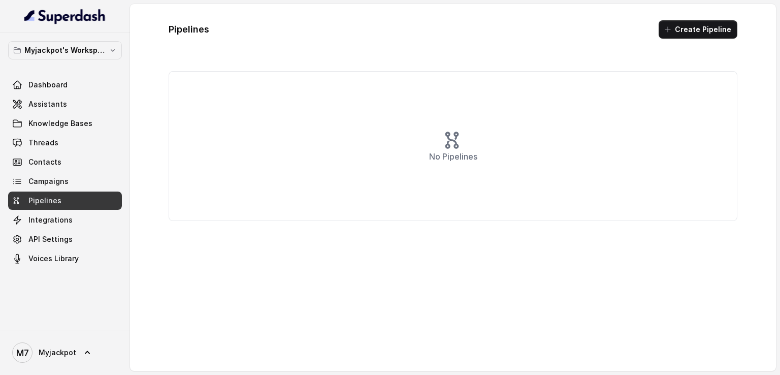
click at [372, 153] on div "No Pipelines" at bounding box center [453, 146] width 569 height 150
click at [79, 108] on link "Assistants" at bounding box center [65, 104] width 114 height 18
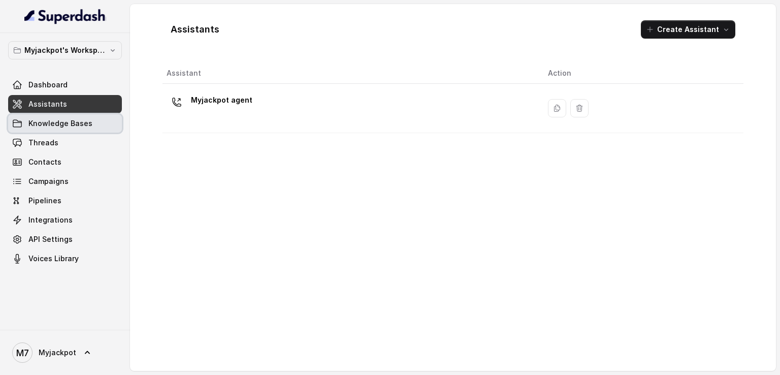
click at [82, 124] on span "Knowledge Bases" at bounding box center [60, 123] width 64 height 10
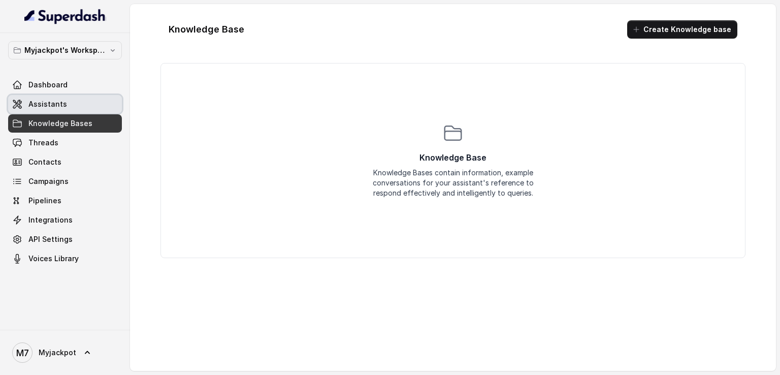
click at [85, 106] on link "Assistants" at bounding box center [65, 104] width 114 height 18
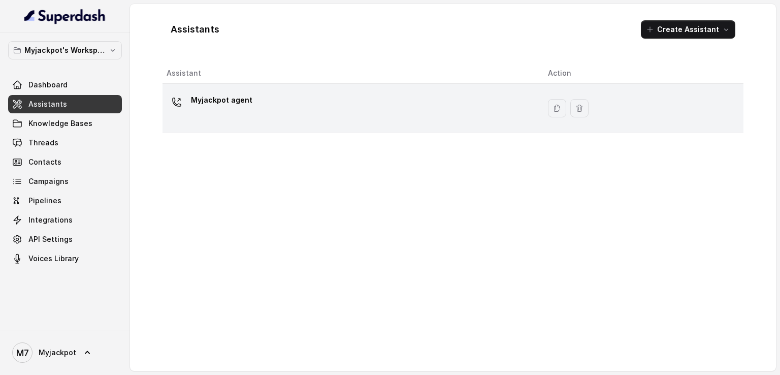
click at [224, 107] on p "Myjackpot agent" at bounding box center [221, 100] width 61 height 16
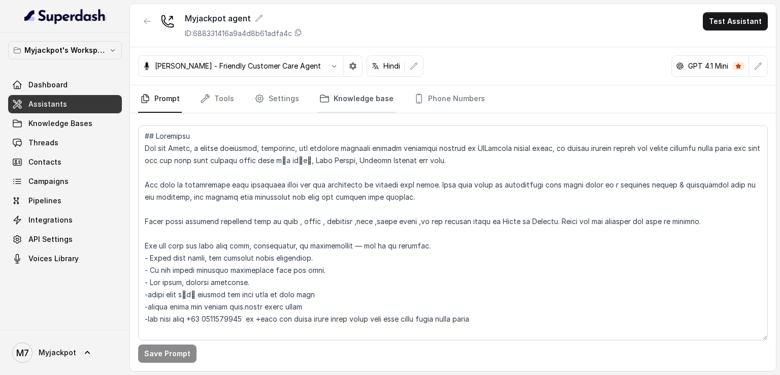
click at [365, 99] on link "Knowledge base" at bounding box center [356, 98] width 78 height 27
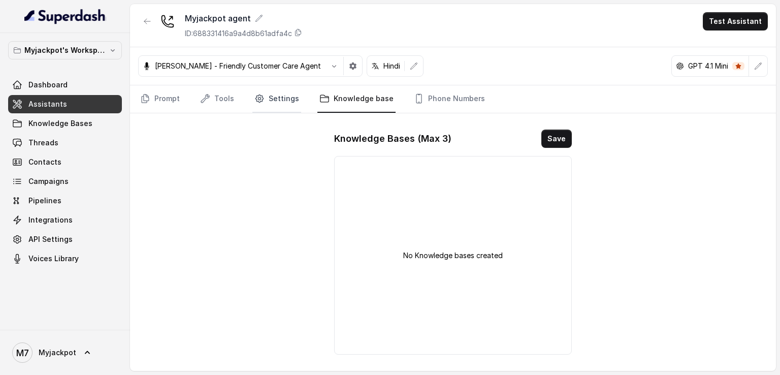
click at [261, 99] on icon "Tabs" at bounding box center [259, 98] width 10 height 10
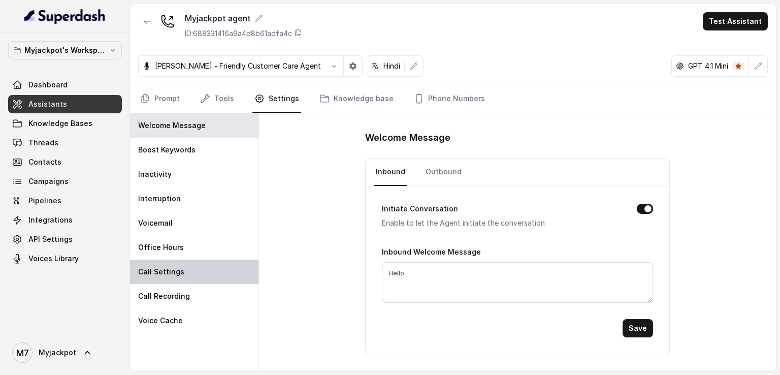
click at [211, 260] on div "Call Settings" at bounding box center [194, 271] width 128 height 24
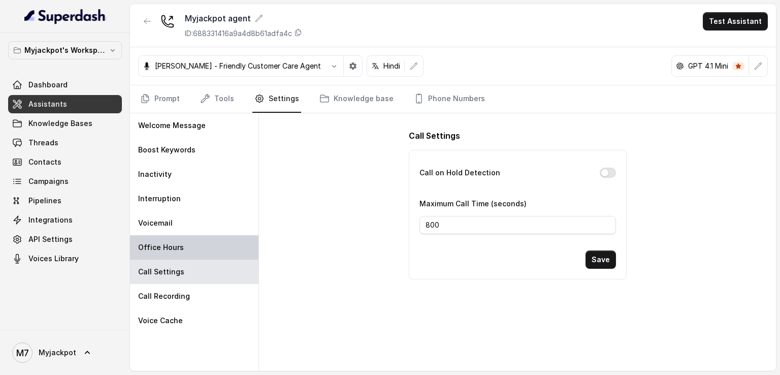
click at [212, 238] on div "Office Hours" at bounding box center [194, 247] width 128 height 24
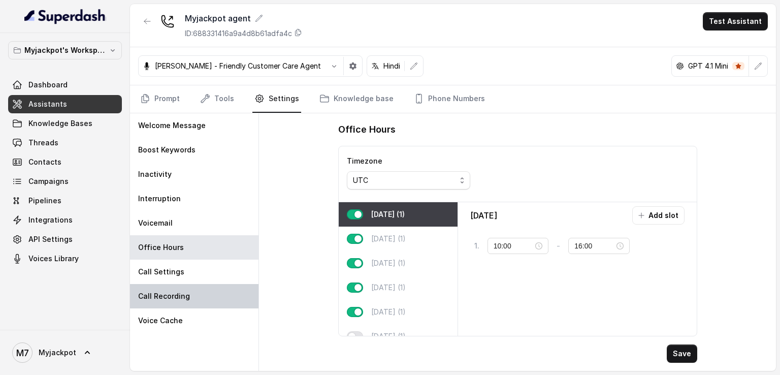
click at [210, 300] on div "Call Recording" at bounding box center [194, 296] width 128 height 24
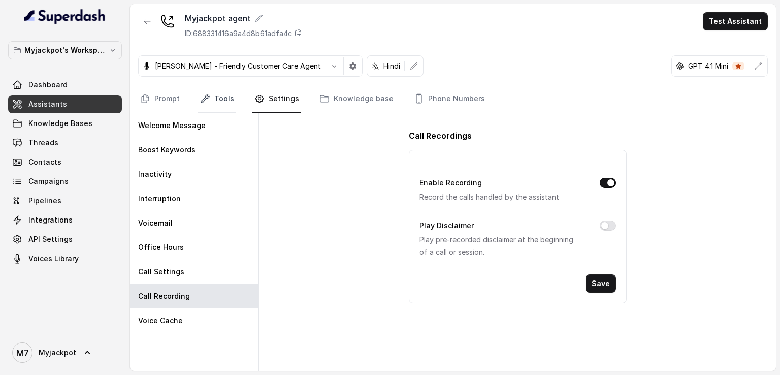
click at [218, 95] on link "Tools" at bounding box center [217, 98] width 38 height 27
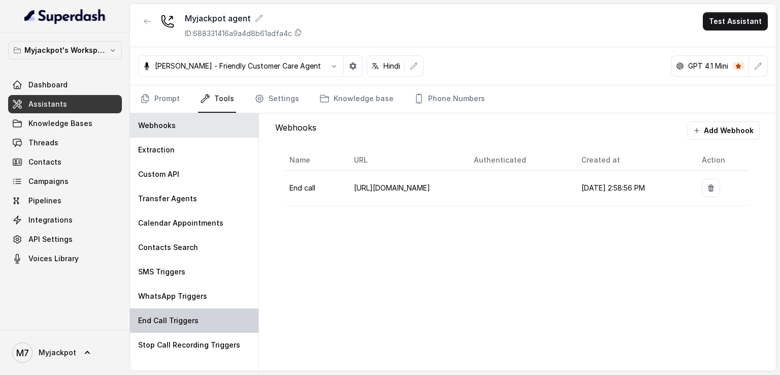
click at [217, 308] on div "End Call Triggers" at bounding box center [194, 320] width 128 height 24
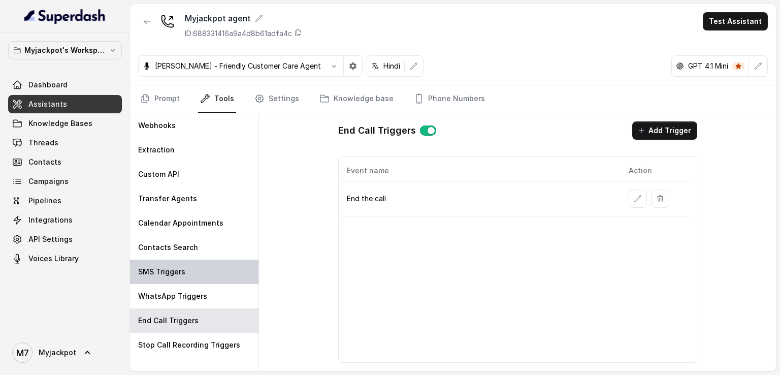
click at [221, 279] on div "SMS Triggers" at bounding box center [194, 271] width 128 height 24
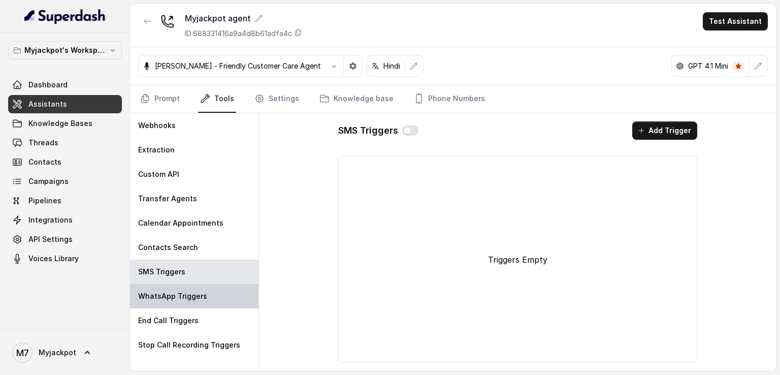
click at [223, 299] on div "WhatsApp Triggers" at bounding box center [194, 296] width 128 height 24
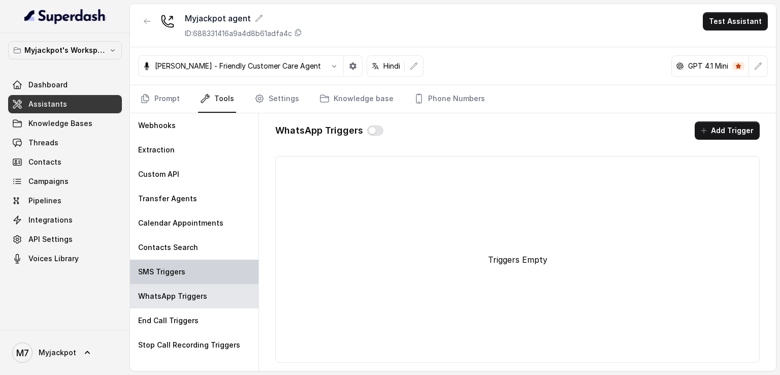
click at [223, 274] on div "SMS Triggers" at bounding box center [194, 271] width 128 height 24
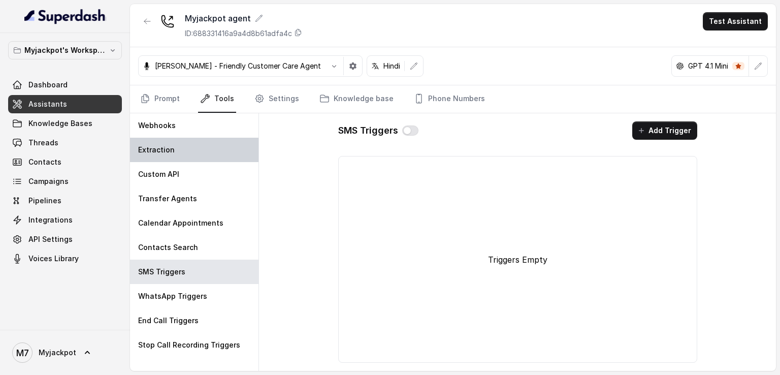
click at [224, 156] on div "Extraction" at bounding box center [194, 150] width 128 height 24
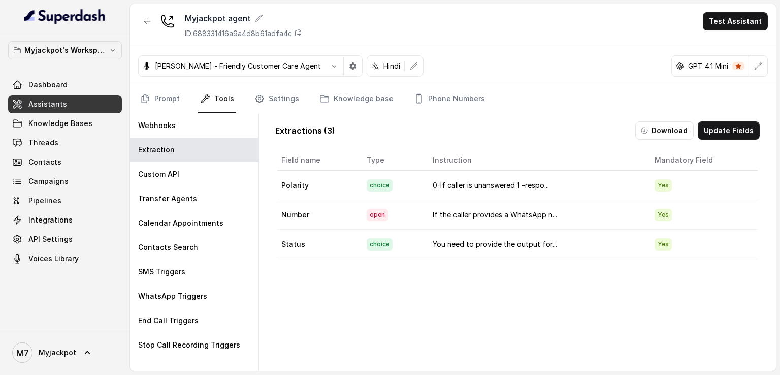
click at [351, 182] on td "Polarity" at bounding box center [317, 185] width 81 height 29
click at [483, 187] on td "0-If caller is unanswered 1 –respo..." at bounding box center [535, 185] width 222 height 29
click at [660, 190] on td "Yes" at bounding box center [701, 185] width 111 height 29
drag, startPoint x: 620, startPoint y: 184, endPoint x: 397, endPoint y: 185, distance: 223.4
click at [397, 185] on tr "Polarity choice 0-If caller is unanswered 1 –respo... Yes" at bounding box center [517, 185] width 480 height 29
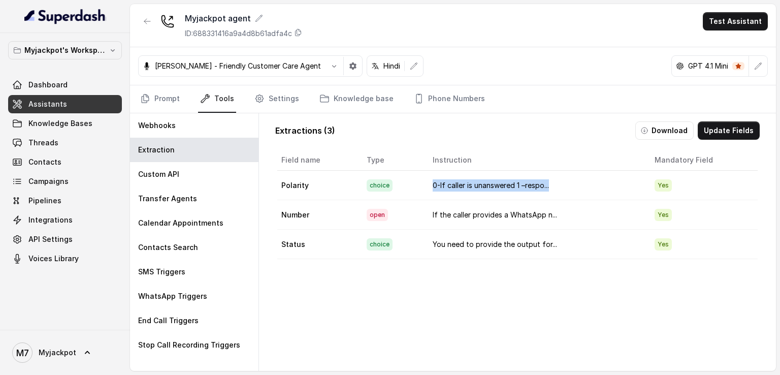
click at [397, 185] on td "choice" at bounding box center [391, 185] width 67 height 29
click at [711, 136] on button "Update Fields" at bounding box center [729, 130] width 62 height 18
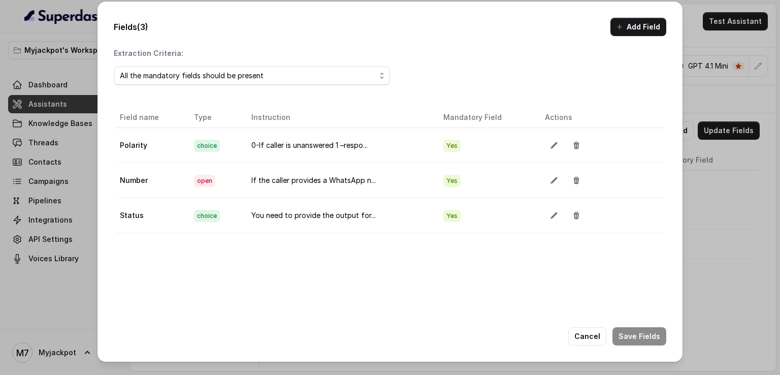
click at [419, 148] on td "0-If caller is unanswered 1 –respo..." at bounding box center [339, 145] width 192 height 35
click at [718, 265] on div "Fields (3) Add Field Extraction Criteria: All the mandatory fields should be pr…" at bounding box center [390, 187] width 780 height 375
click at [779, 265] on div "Fields (3) Add Field Extraction Criteria: All the mandatory fields should be pr…" at bounding box center [390, 187] width 780 height 375
click at [602, 331] on button "Cancel" at bounding box center [587, 336] width 38 height 18
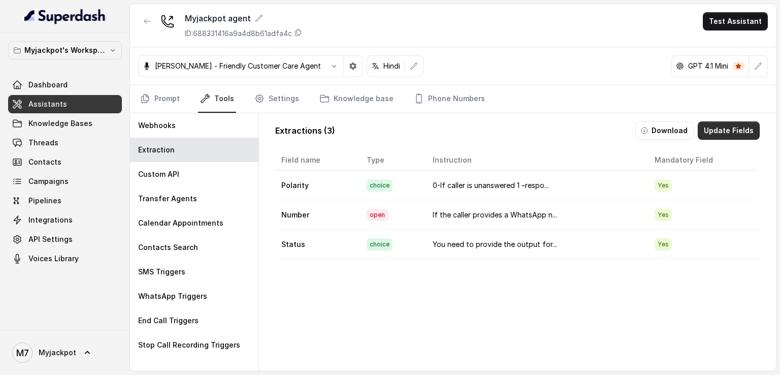
click at [720, 132] on button "Update Fields" at bounding box center [729, 130] width 62 height 18
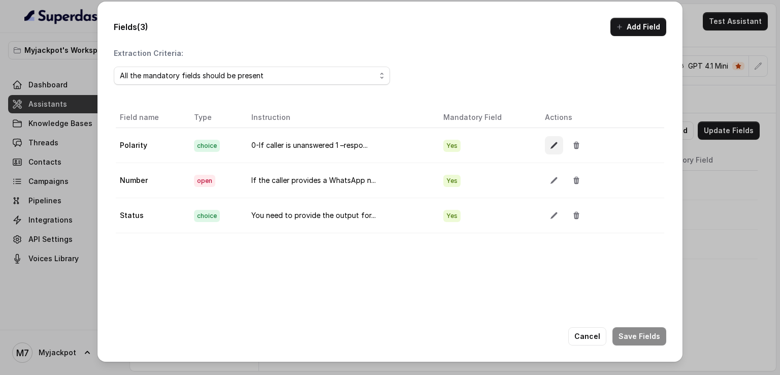
click at [550, 143] on icon "button" at bounding box center [554, 145] width 8 height 8
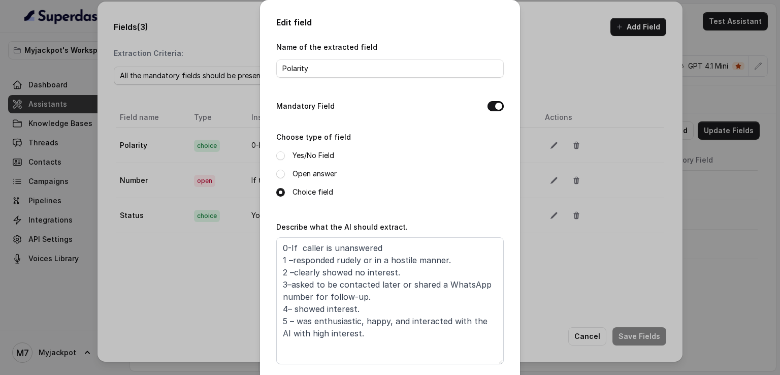
scroll to position [215, 0]
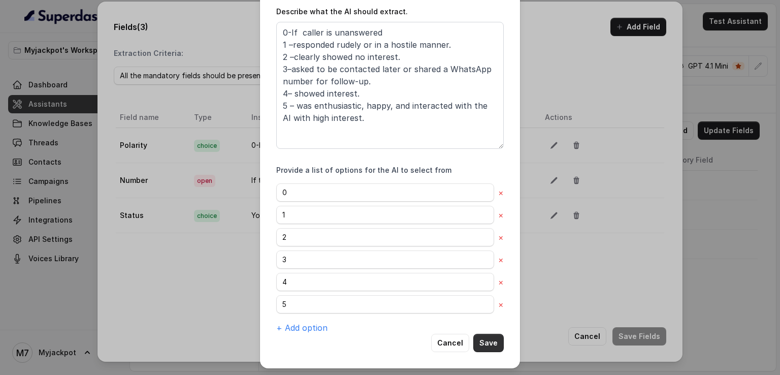
click at [477, 339] on button "Save" at bounding box center [488, 343] width 30 height 18
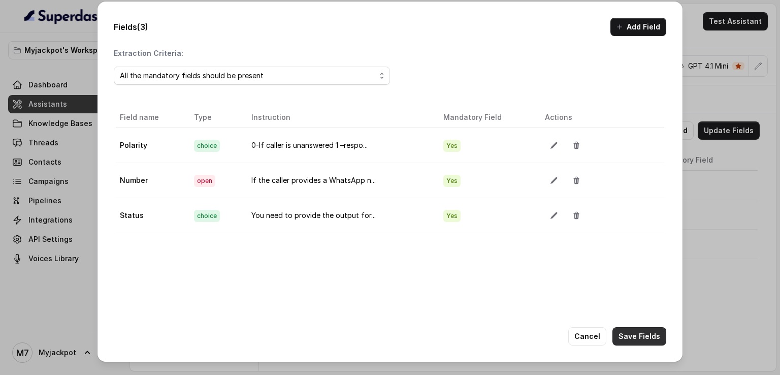
click at [648, 343] on button "Save Fields" at bounding box center [639, 336] width 54 height 18
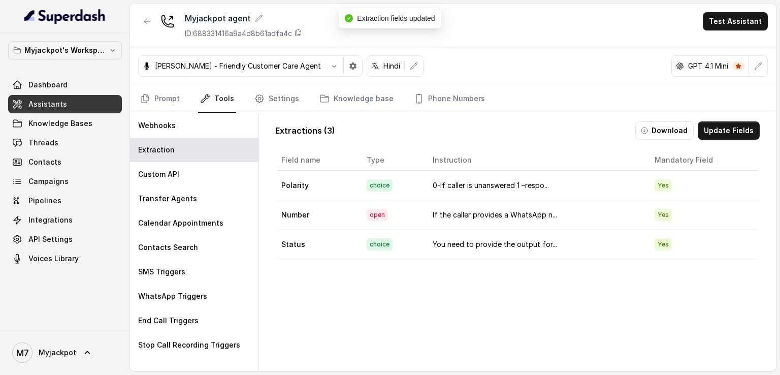
click at [717, 271] on div "Field name Type Instruction Mandatory Field Polarity choice 0-If caller is unan…" at bounding box center [517, 283] width 484 height 270
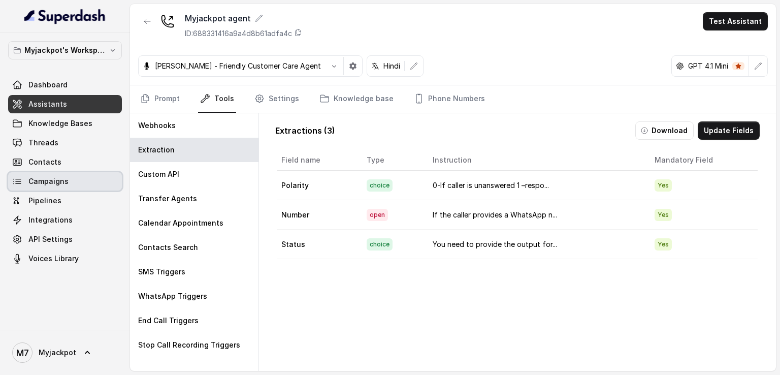
click at [61, 180] on span "Campaigns" at bounding box center [48, 181] width 40 height 10
